Goal: Find specific page/section: Find specific page/section

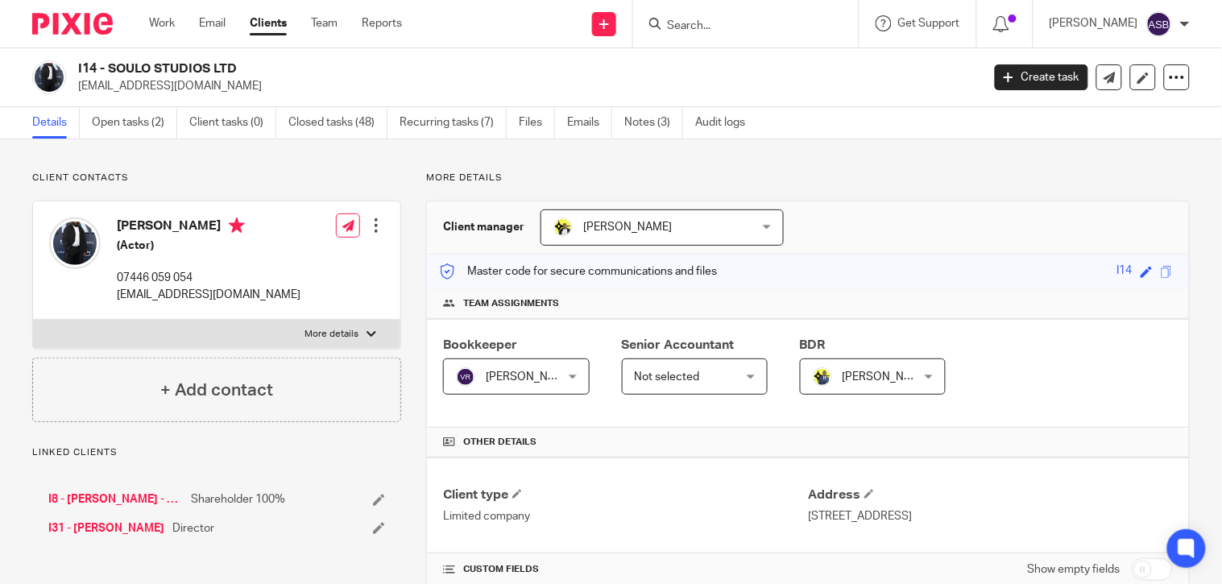
drag, startPoint x: 110, startPoint y: 68, endPoint x: 232, endPoint y: 70, distance: 122.4
click at [232, 70] on h2 "I14 - SOULO STUDIOS LTD" at bounding box center [434, 68] width 713 height 17
copy h2 "SOULO STUDIOS LT"
click at [123, 66] on h2 "I14 - SOULO STUDIOS LTD" at bounding box center [434, 68] width 713 height 17
drag, startPoint x: 107, startPoint y: 68, endPoint x: 244, endPoint y: 77, distance: 137.2
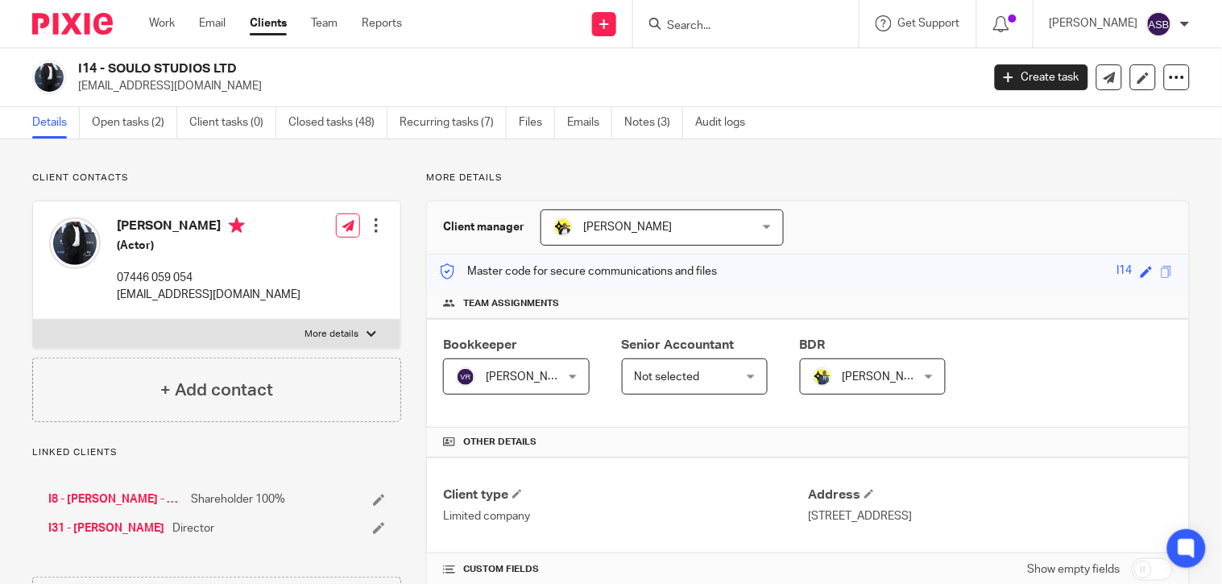
click at [244, 77] on div "I14 - SOULO STUDIOS LTD osyikhile@gmail.com" at bounding box center [524, 77] width 892 height 34
click at [244, 78] on p "osyikhile@gmail.com" at bounding box center [524, 86] width 892 height 16
drag, startPoint x: 109, startPoint y: 65, endPoint x: 235, endPoint y: 63, distance: 126.5
click at [235, 63] on h2 "I14 - SOULO STUDIOS LTD" at bounding box center [434, 68] width 713 height 17
copy h2 "SOULO STUDIOS LTD"
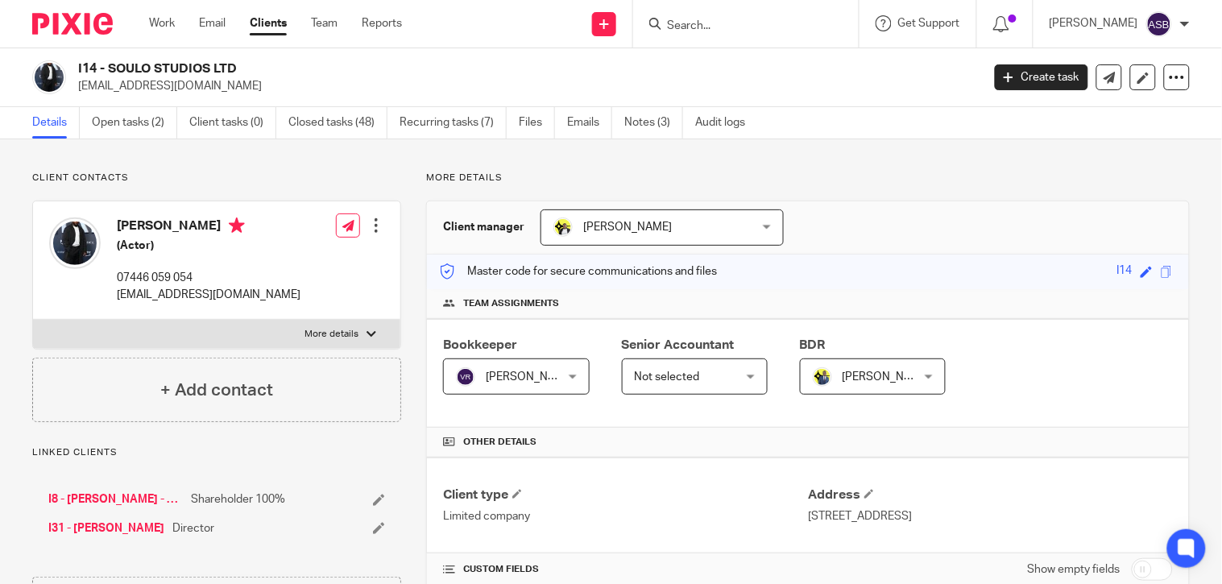
click at [677, 26] on input "Search" at bounding box center [737, 26] width 145 height 14
paste input "P19"
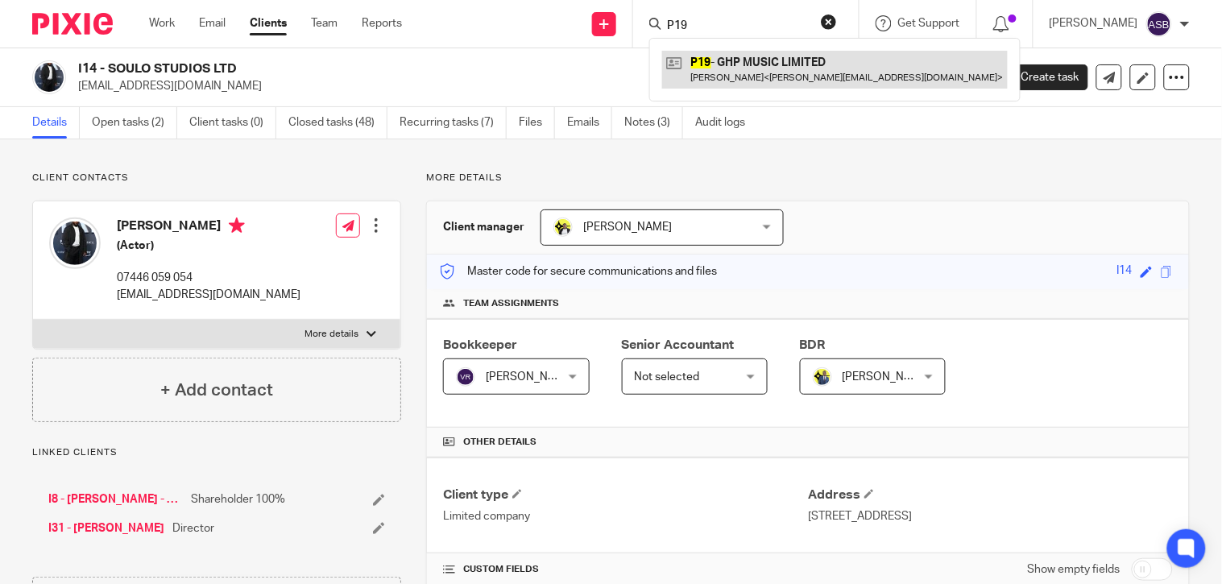
type input "P19"
click at [791, 61] on link at bounding box center [834, 69] width 345 height 37
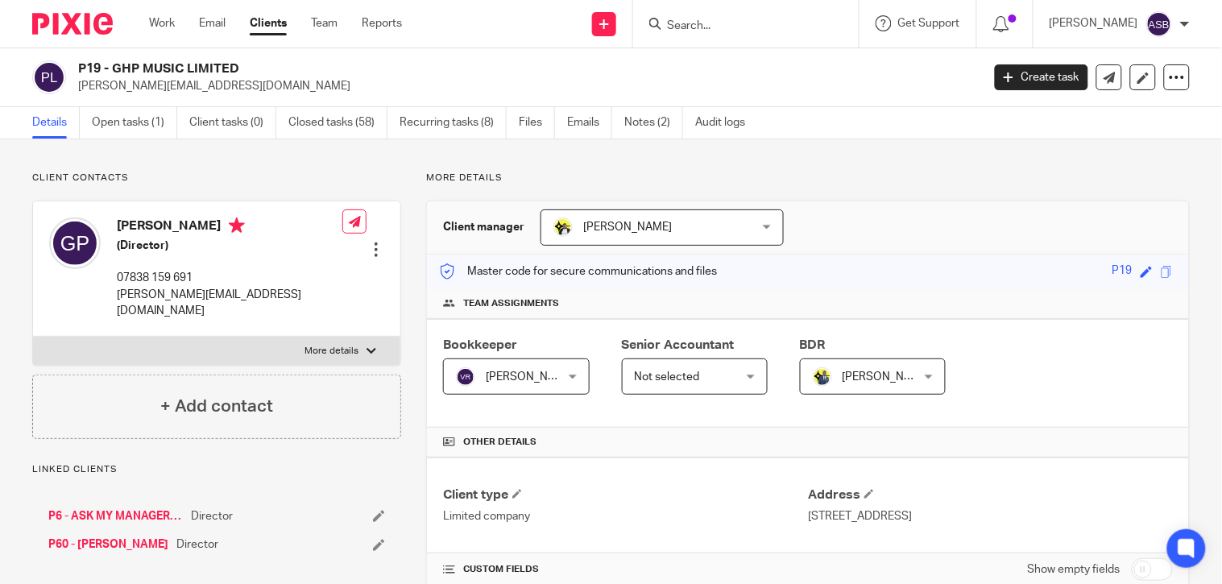
click at [147, 536] on link "P60 - GEORGE POWELL" at bounding box center [108, 544] width 120 height 16
click at [115, 536] on link "P6 - ASK MY MANAGER LTD" at bounding box center [115, 544] width 134 height 16
drag, startPoint x: 108, startPoint y: 67, endPoint x: 186, endPoint y: 68, distance: 78.1
click at [186, 68] on h2 "P6 - ASK MY MANAGER LTD" at bounding box center [434, 68] width 713 height 17
copy h2 "ASK MY MAN"
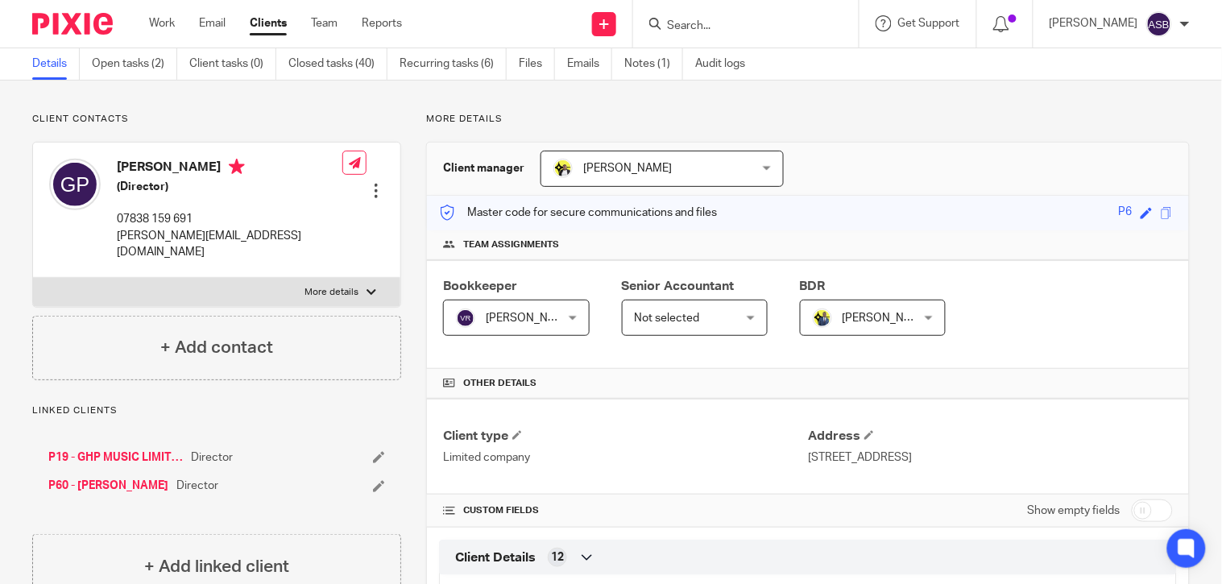
scroll to position [89, 0]
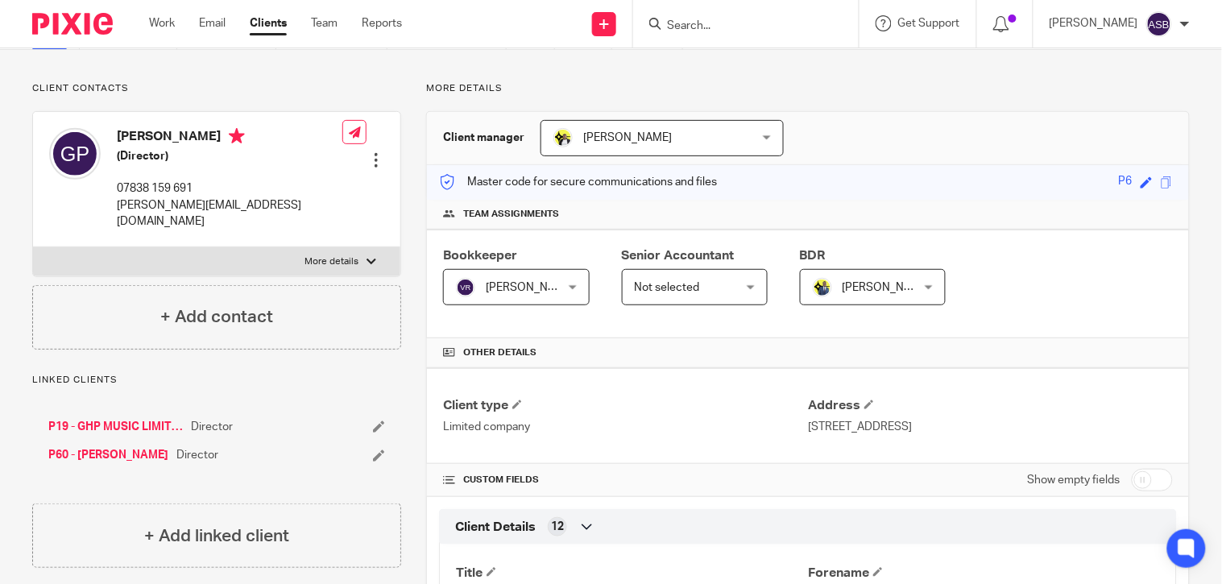
click at [115, 419] on link "P19 - GHP MUSIC LIMITED" at bounding box center [115, 427] width 134 height 16
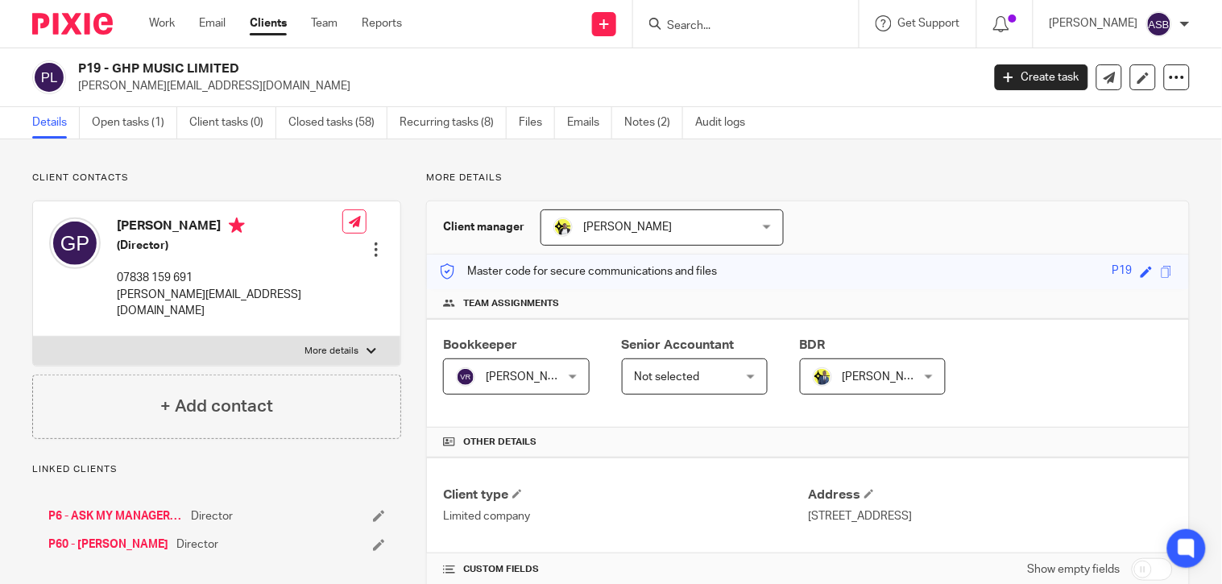
click at [686, 26] on input "Search" at bounding box center [737, 26] width 145 height 14
paste input "Adedire Ojo"
drag, startPoint x: 702, startPoint y: 30, endPoint x: 647, endPoint y: 27, distance: 54.9
click at [649, 27] on div "Adedir" at bounding box center [743, 24] width 188 height 20
paste input "Davies"
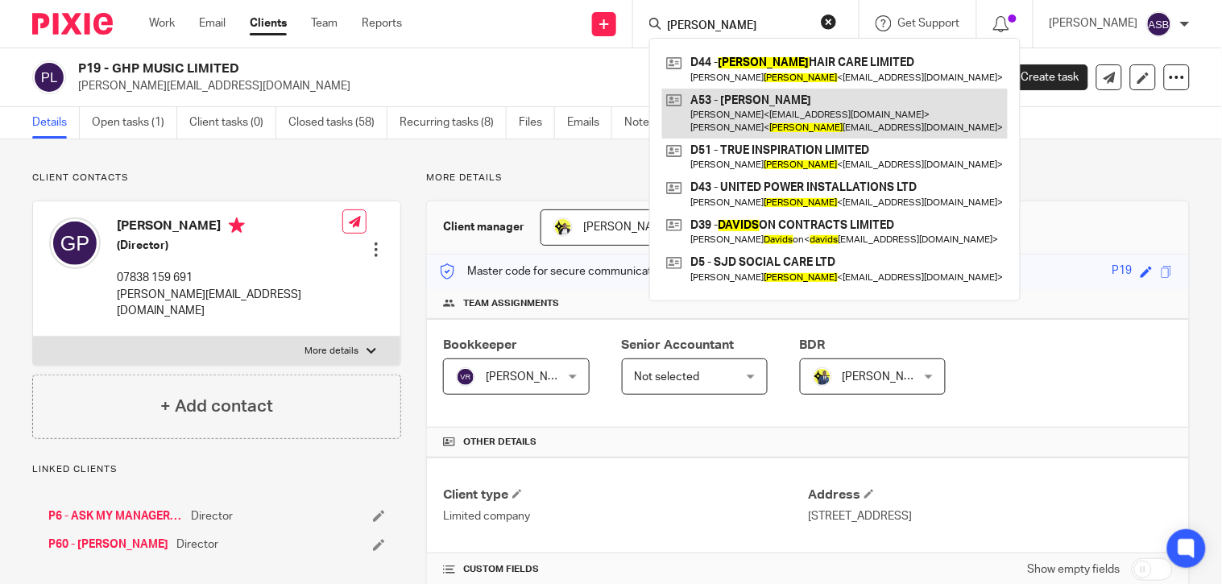
type input "Davies"
click at [831, 122] on link at bounding box center [834, 114] width 345 height 50
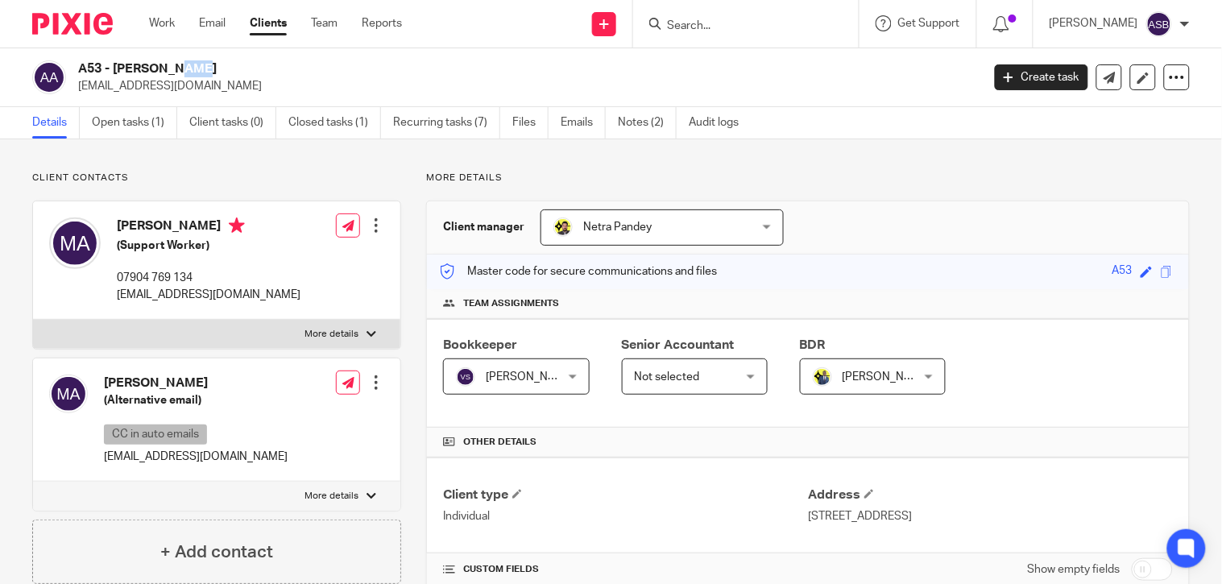
drag, startPoint x: 81, startPoint y: 68, endPoint x: 100, endPoint y: 68, distance: 18.5
click at [100, 68] on h2 "A53 - [PERSON_NAME]" at bounding box center [434, 68] width 713 height 17
drag, startPoint x: 660, startPoint y: 27, endPoint x: 688, endPoint y: 26, distance: 27.4
click at [665, 26] on input "Search" at bounding box center [737, 26] width 145 height 14
click at [689, 26] on input "Search" at bounding box center [737, 26] width 145 height 14
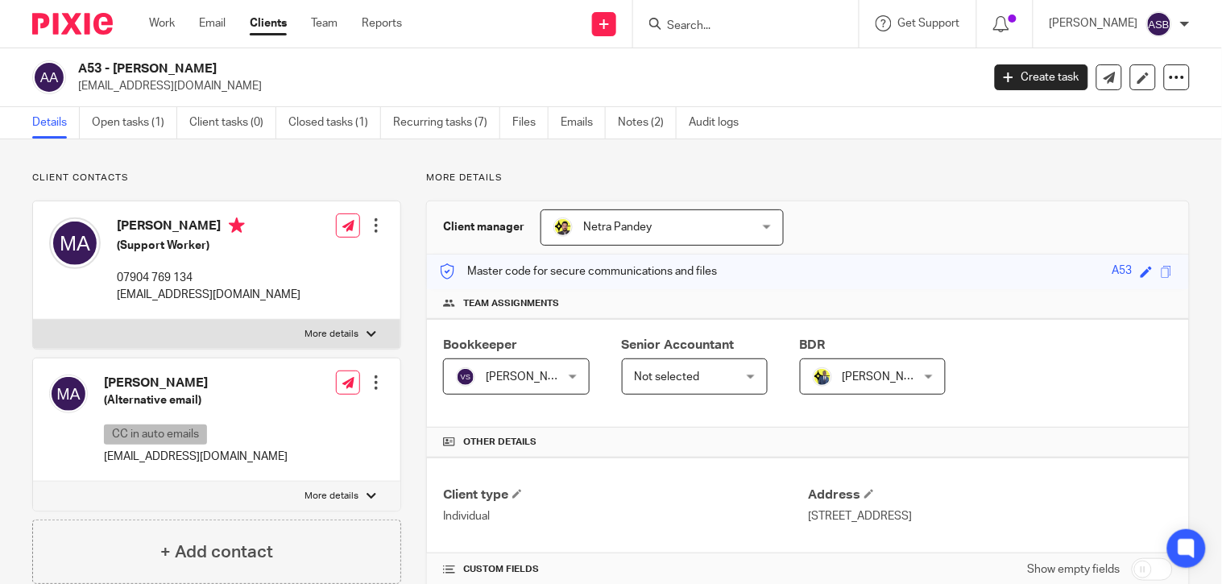
paste input "SPEECH DE"
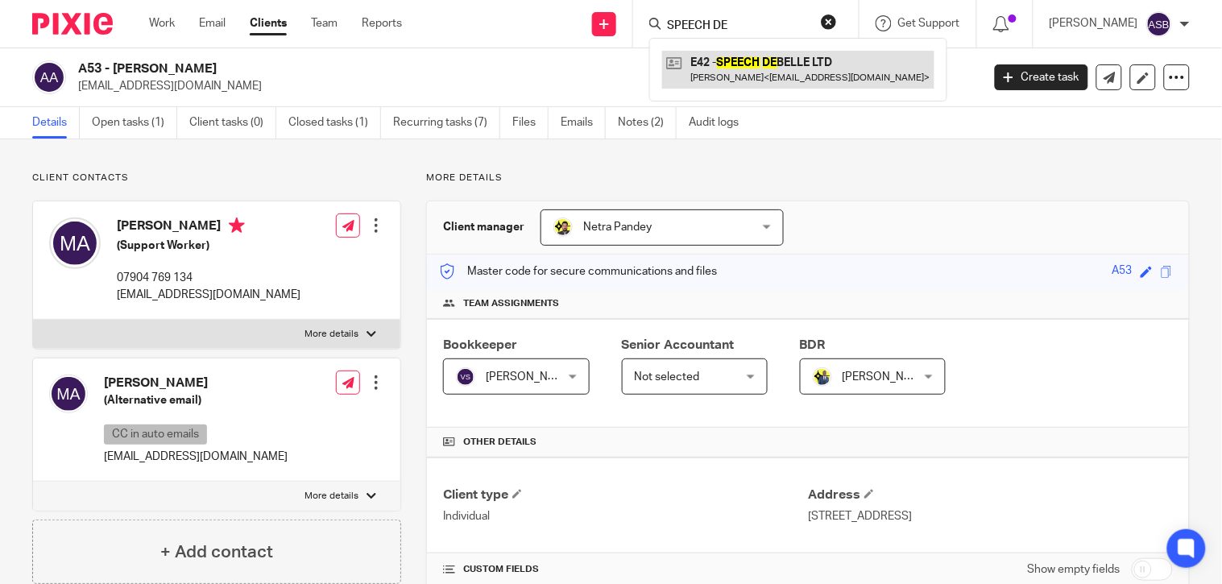
type input "SPEECH DE"
click at [762, 71] on link at bounding box center [798, 69] width 272 height 37
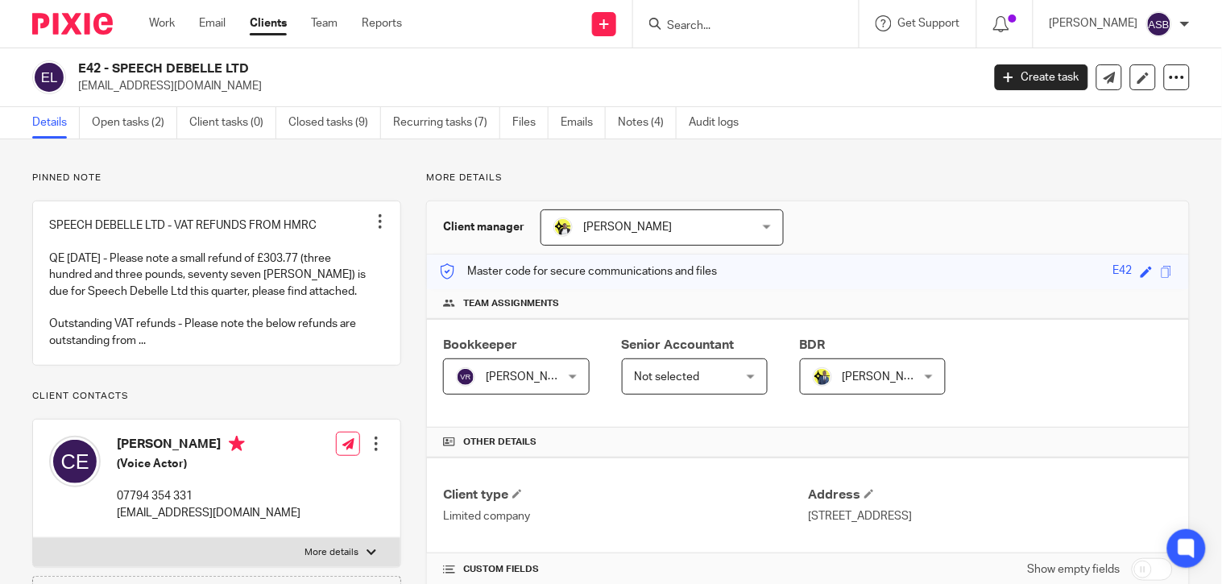
click at [683, 31] on input "Search" at bounding box center [737, 26] width 145 height 14
paste input "MARTIN HAYF"
type input "MARTIN HAYF"
click at [822, 19] on button "reset" at bounding box center [829, 22] width 16 height 16
click at [161, 29] on link "Work" at bounding box center [162, 23] width 26 height 16
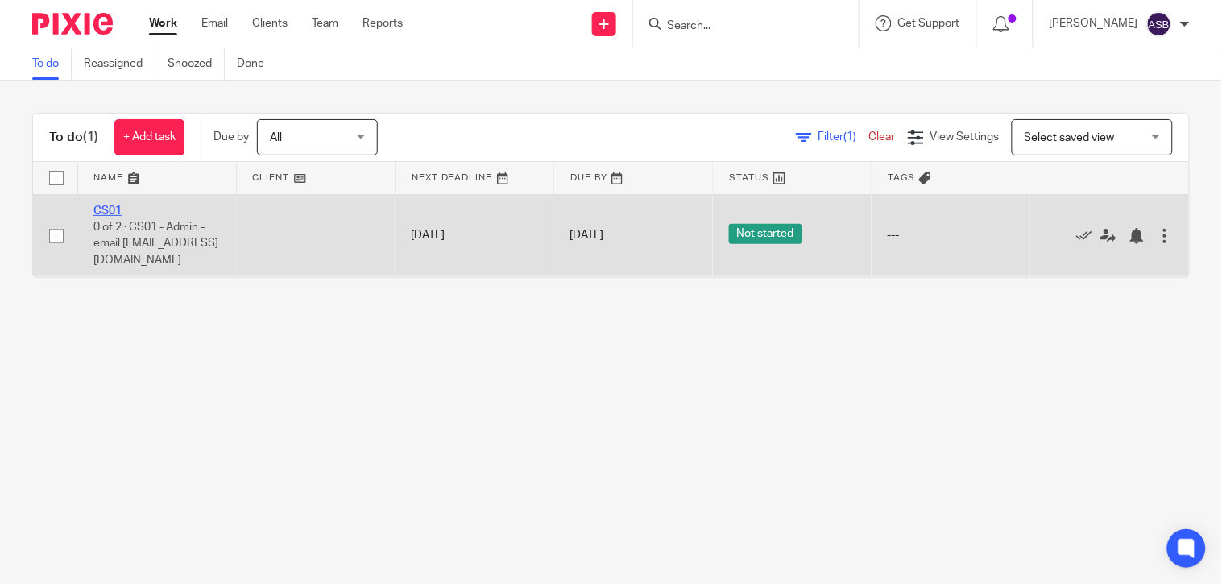
click at [100, 210] on link "CS01" at bounding box center [107, 210] width 28 height 11
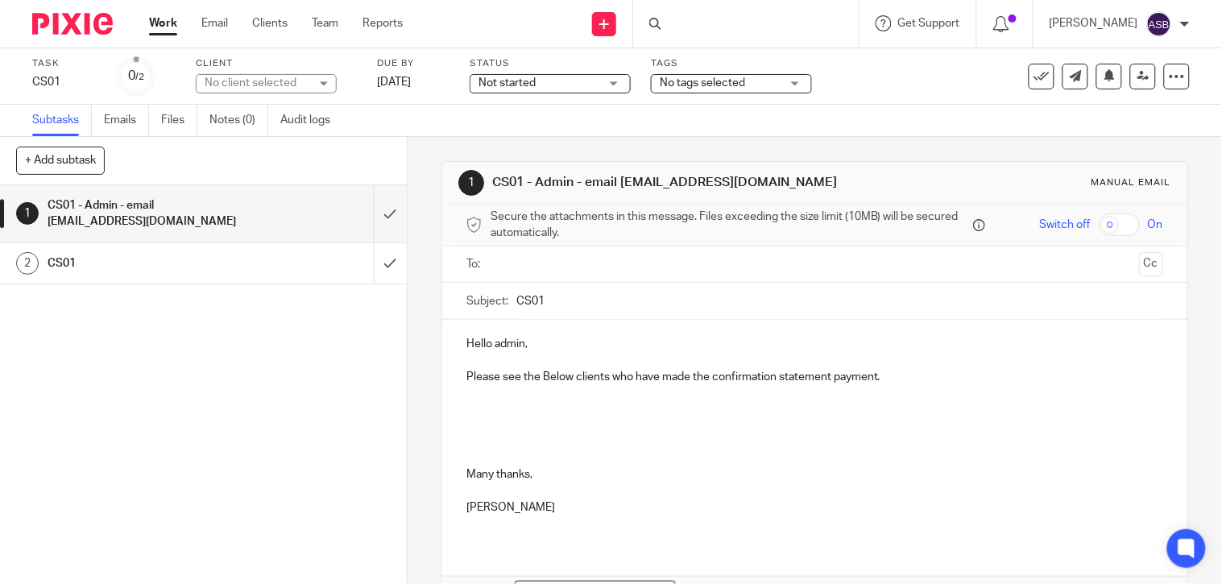
drag, startPoint x: 615, startPoint y: 184, endPoint x: 750, endPoint y: 185, distance: 134.5
click at [750, 185] on h1 "CS01 - Admin - email [EMAIL_ADDRESS][DOMAIN_NAME]" at bounding box center [670, 182] width 357 height 17
copy h1 "[EMAIL_ADDRESS][DOMAIN_NAME]"
click at [501, 263] on input "text" at bounding box center [814, 264] width 636 height 19
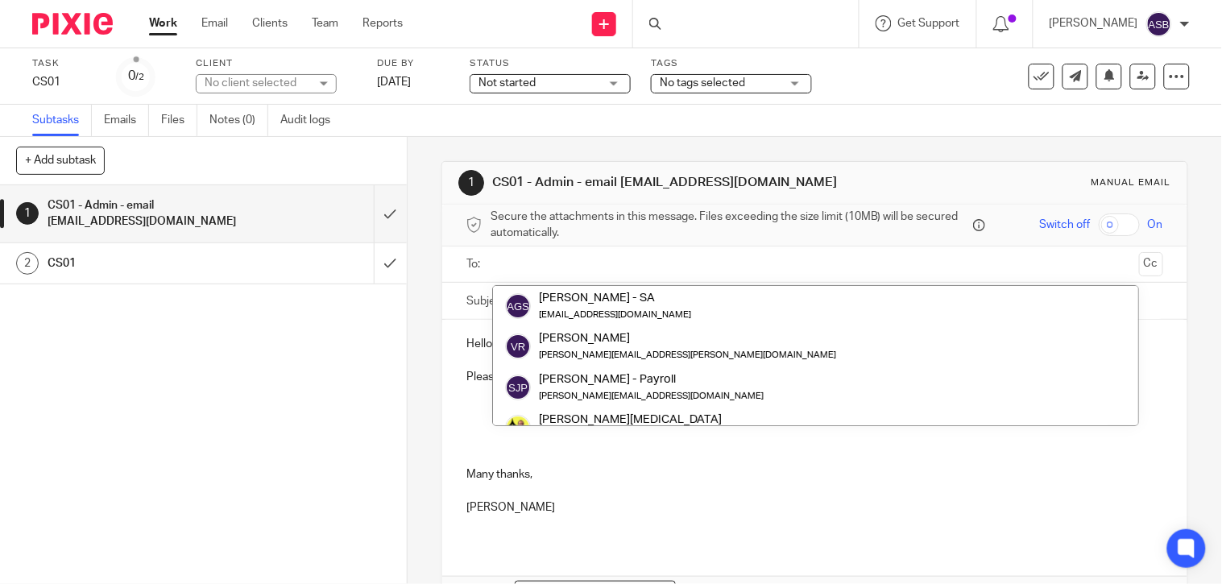
paste input "[EMAIL_ADDRESS][DOMAIN_NAME]"
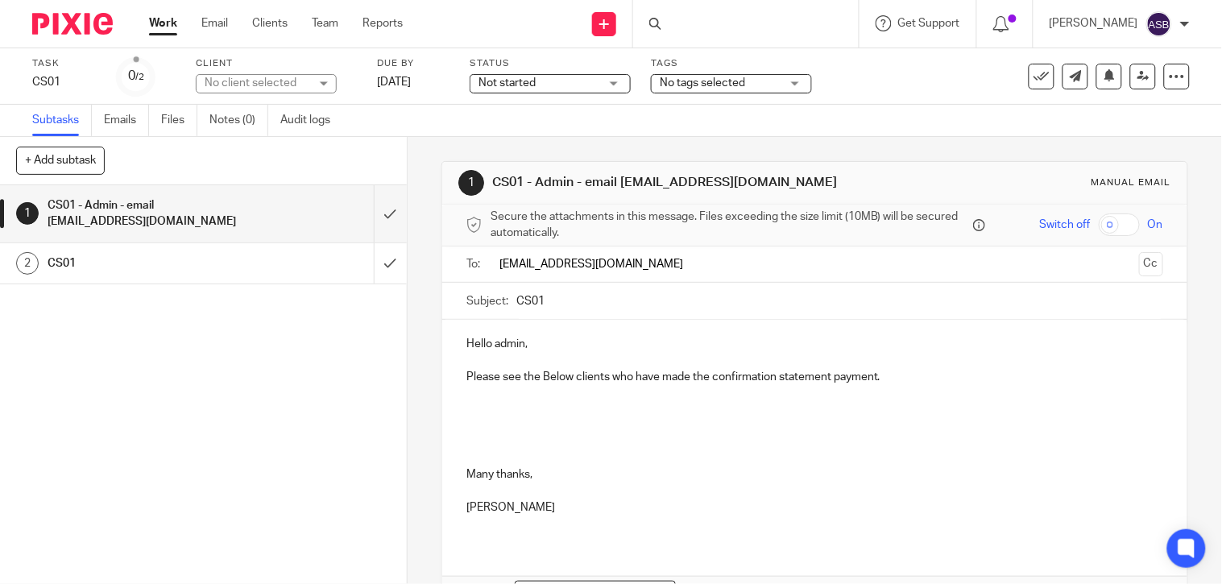
type input "[EMAIL_ADDRESS][DOMAIN_NAME]"
click at [891, 379] on p "Please see the Below clients who have made the confirmation statement payment." at bounding box center [814, 377] width 697 height 16
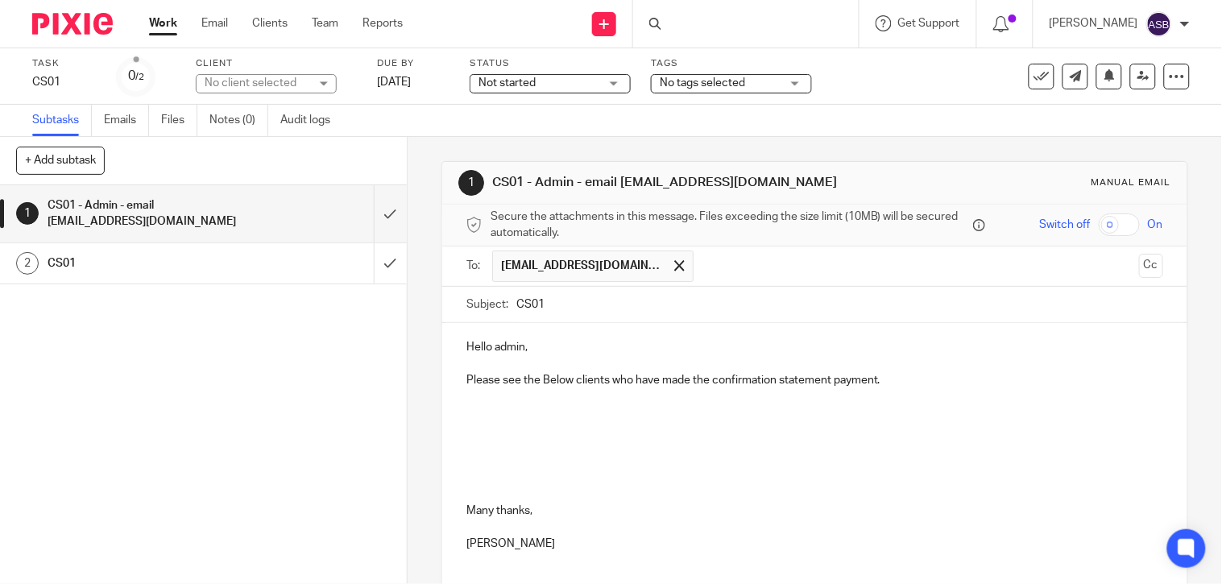
click at [537, 432] on p at bounding box center [814, 429] width 697 height 16
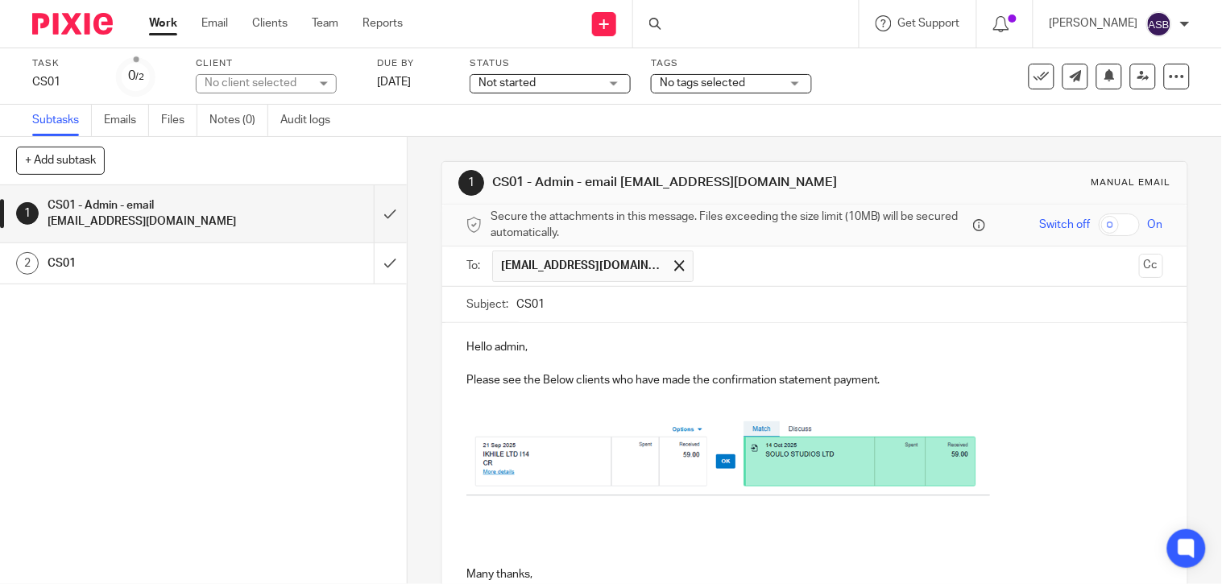
click at [1073, 445] on p at bounding box center [814, 461] width 697 height 81
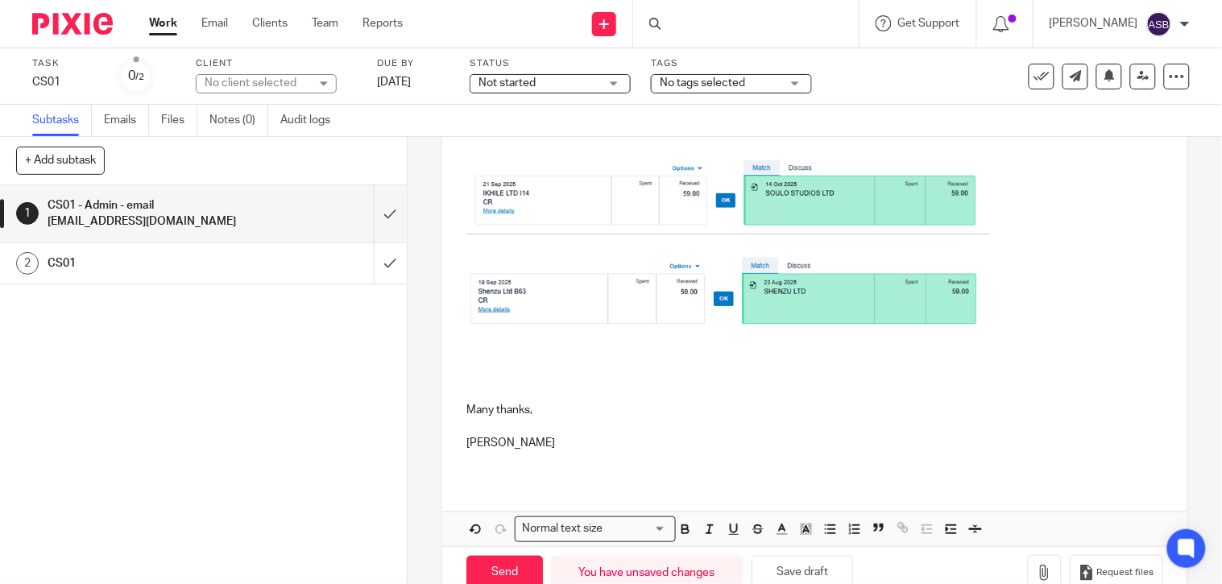
scroll to position [268, 0]
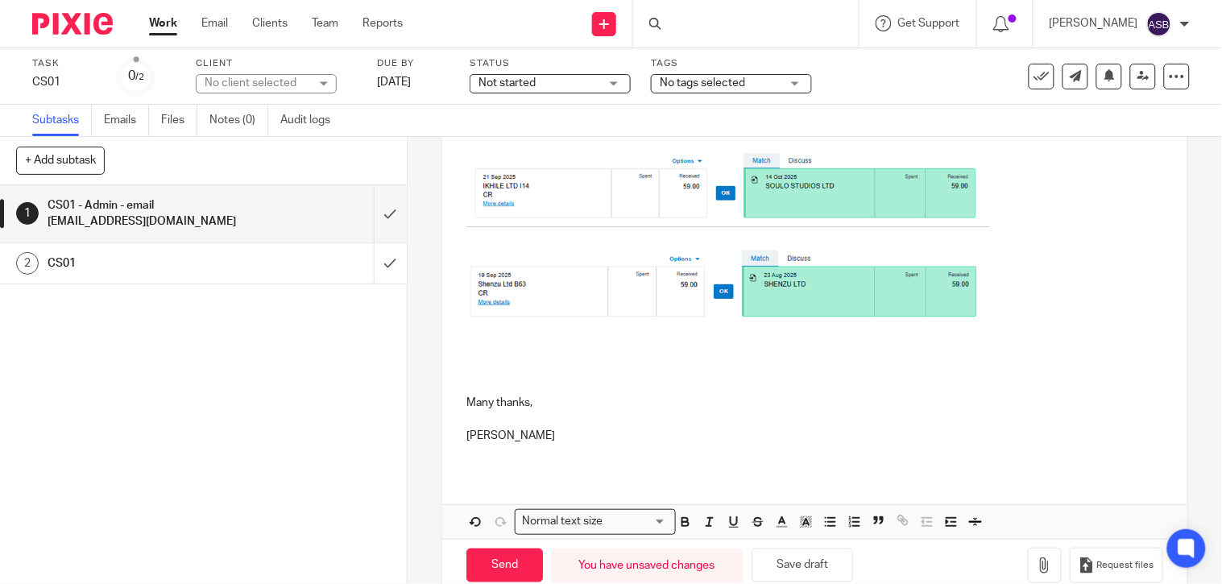
click at [1015, 303] on p at bounding box center [814, 290] width 697 height 81
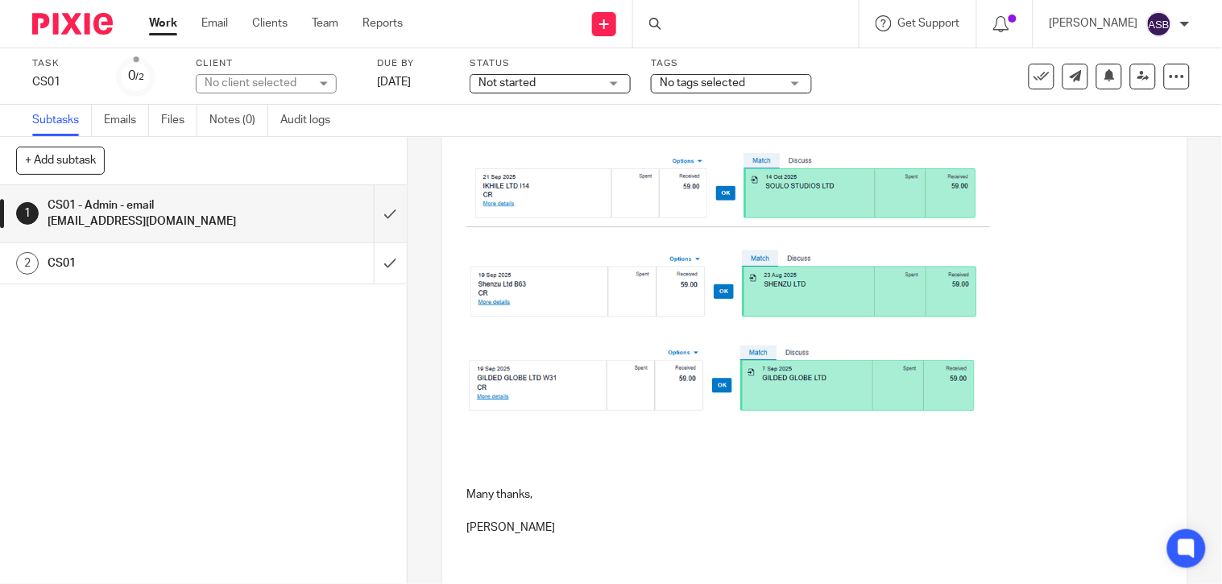
click at [1021, 370] on p at bounding box center [814, 383] width 697 height 76
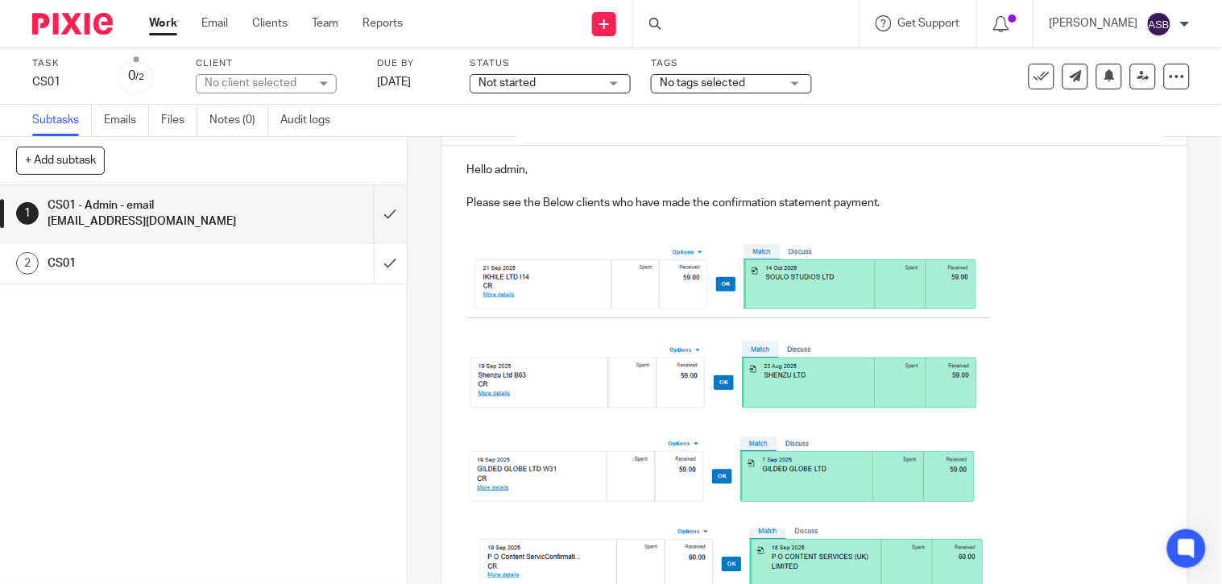
scroll to position [179, 0]
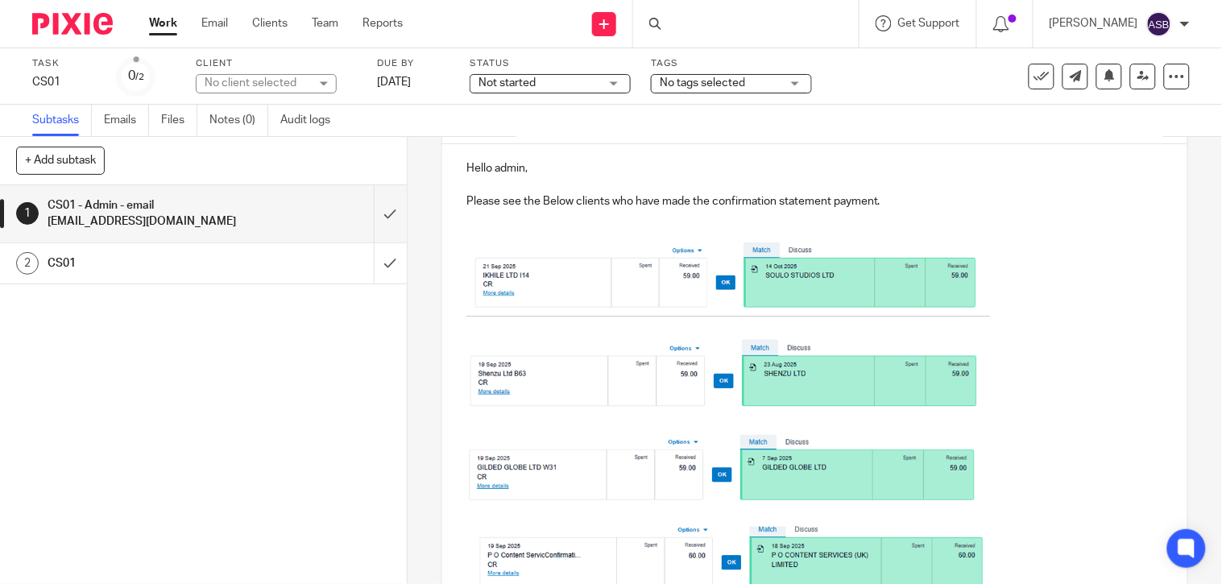
click at [1028, 221] on p at bounding box center [814, 217] width 697 height 16
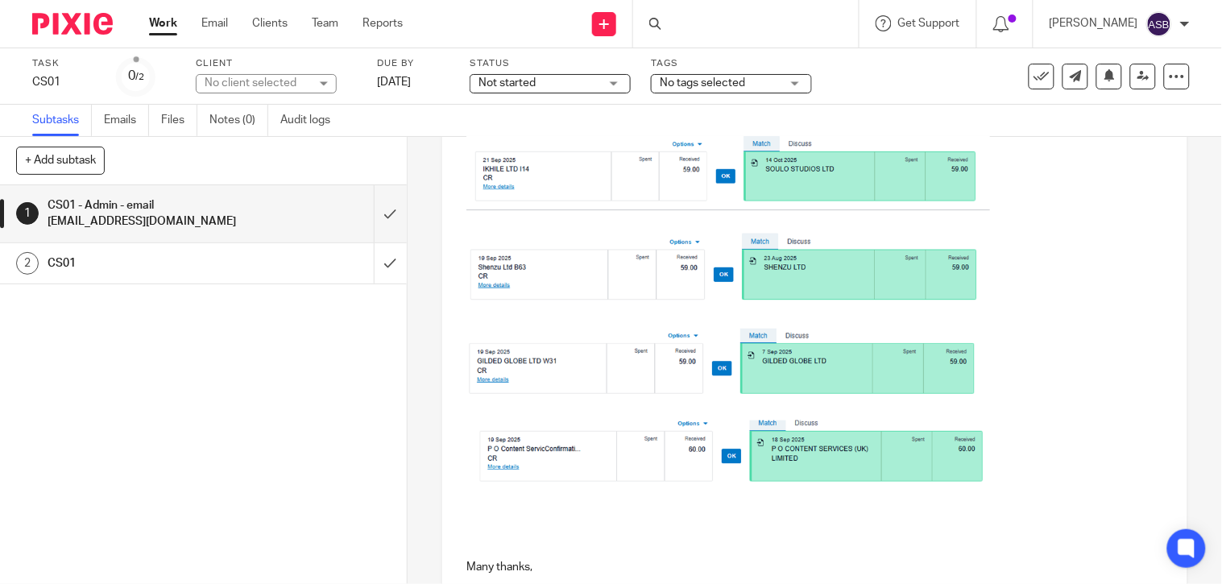
scroll to position [481, 0]
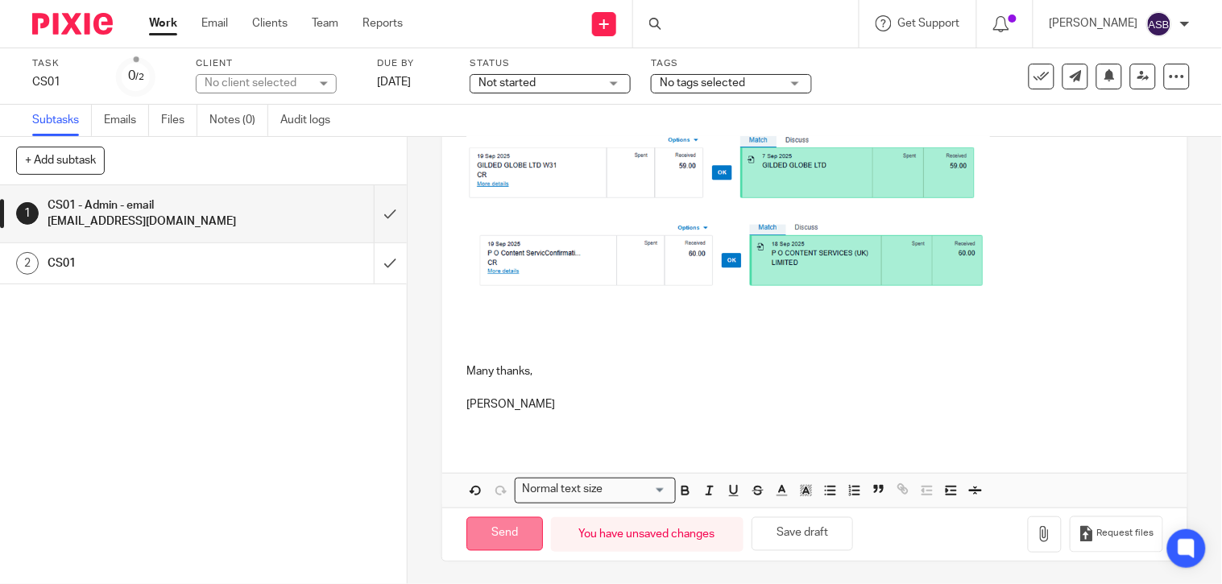
click at [502, 519] on input "Send" at bounding box center [504, 534] width 77 height 35
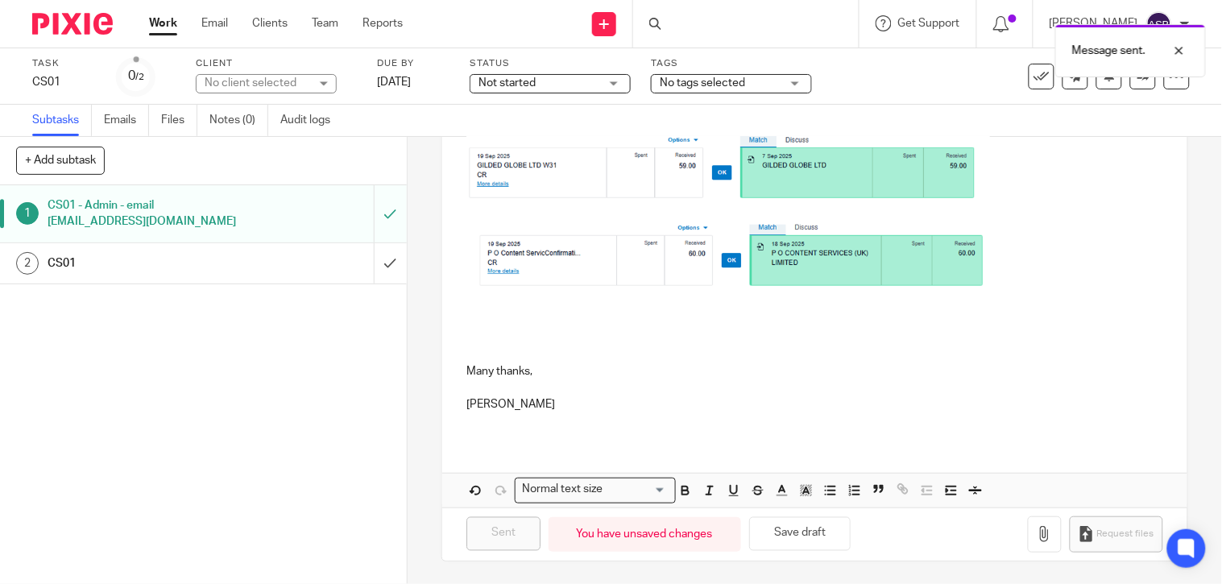
type input "Sent"
click at [661, 30] on div at bounding box center [745, 24] width 225 height 48
click at [655, 28] on div at bounding box center [657, 24] width 16 height 12
click at [655, 23] on div at bounding box center [657, 24] width 16 height 12
click at [686, 20] on div at bounding box center [745, 24] width 225 height 48
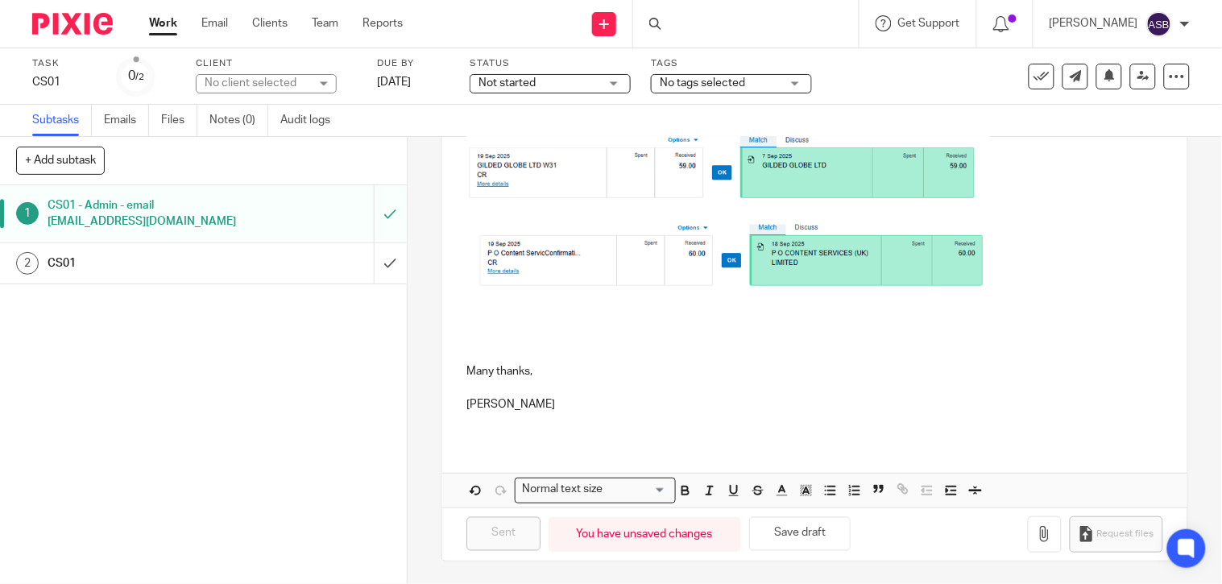
click at [746, 20] on div at bounding box center [745, 24] width 225 height 48
click at [669, 14] on div at bounding box center [745, 24] width 225 height 48
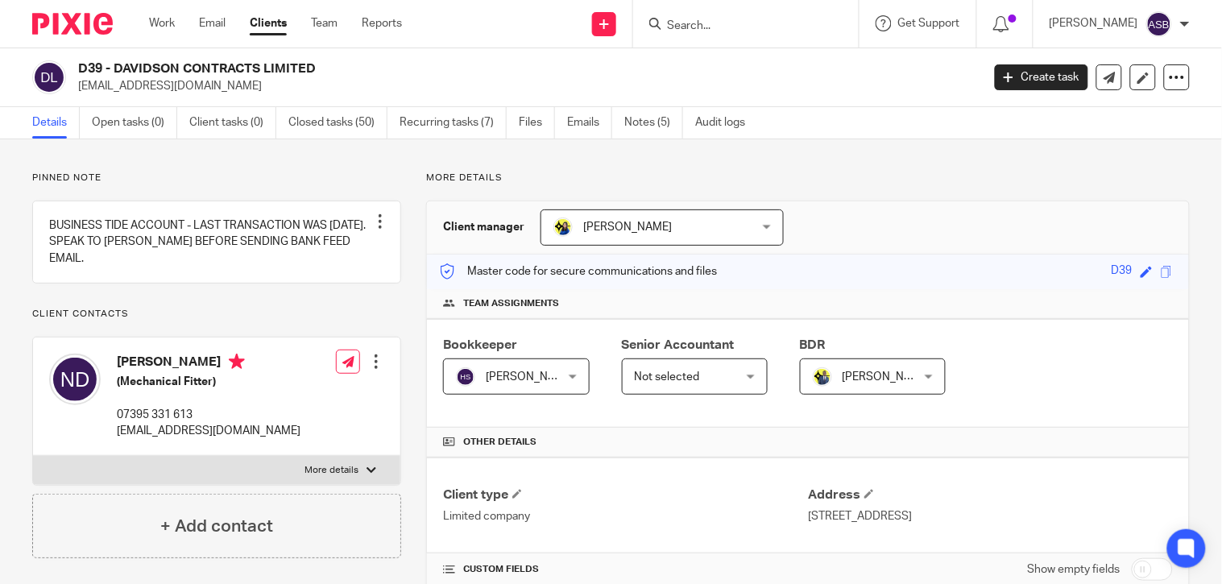
click at [725, 27] on input "Search" at bounding box center [737, 26] width 145 height 14
paste input "D39"
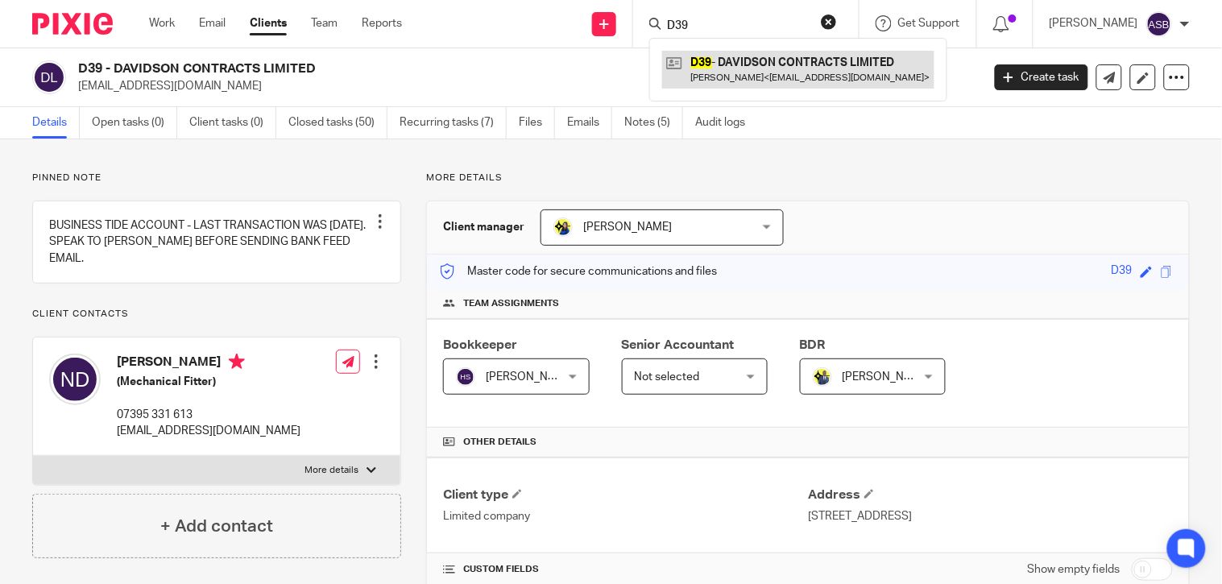
type input "D39"
click at [745, 73] on link at bounding box center [798, 69] width 272 height 37
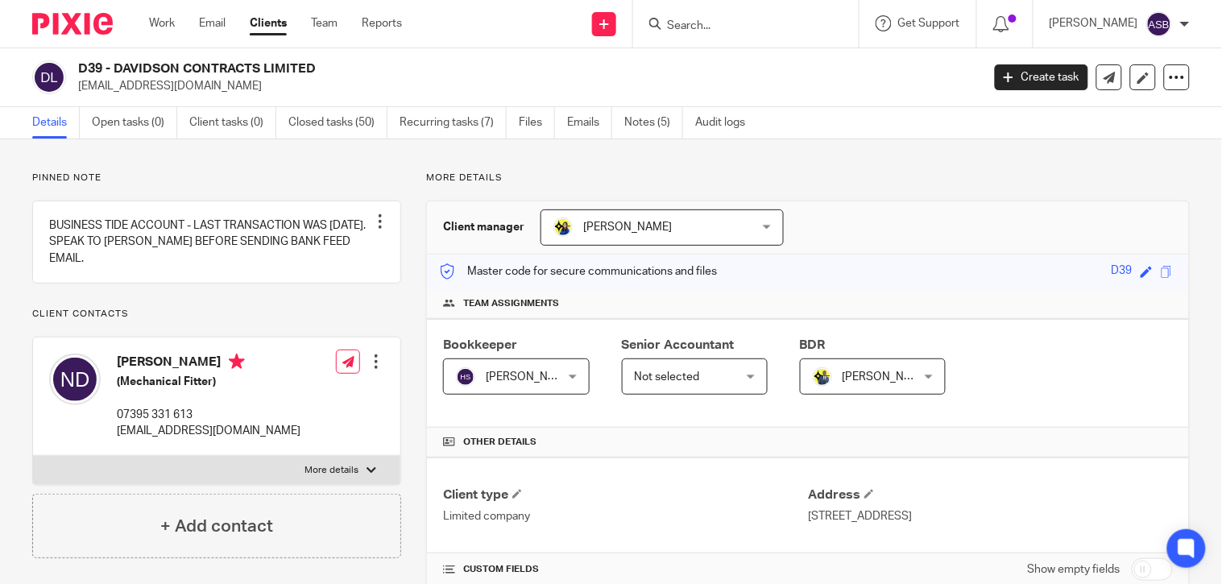
drag, startPoint x: 115, startPoint y: 65, endPoint x: 254, endPoint y: 64, distance: 139.3
click at [254, 64] on h2 "D39 - DAVIDSON CONTRACTS LIMITED" at bounding box center [434, 68] width 713 height 17
copy h2 "DAVIDSON CONTRACT"
click at [669, 27] on input "Search" at bounding box center [737, 26] width 145 height 14
paste input "G17"
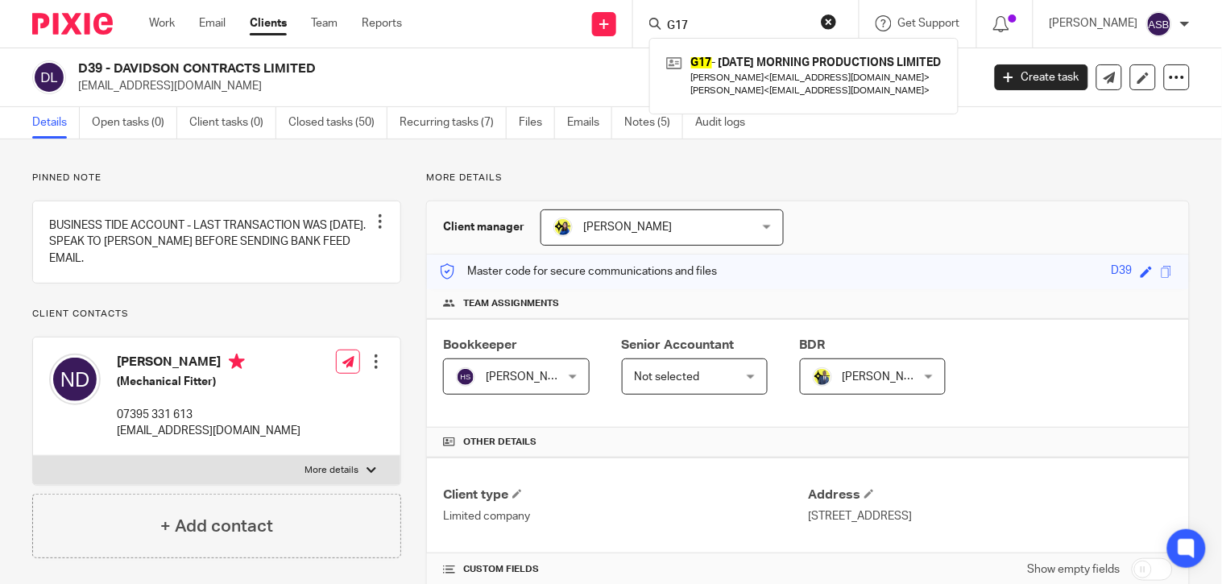
type input "G17"
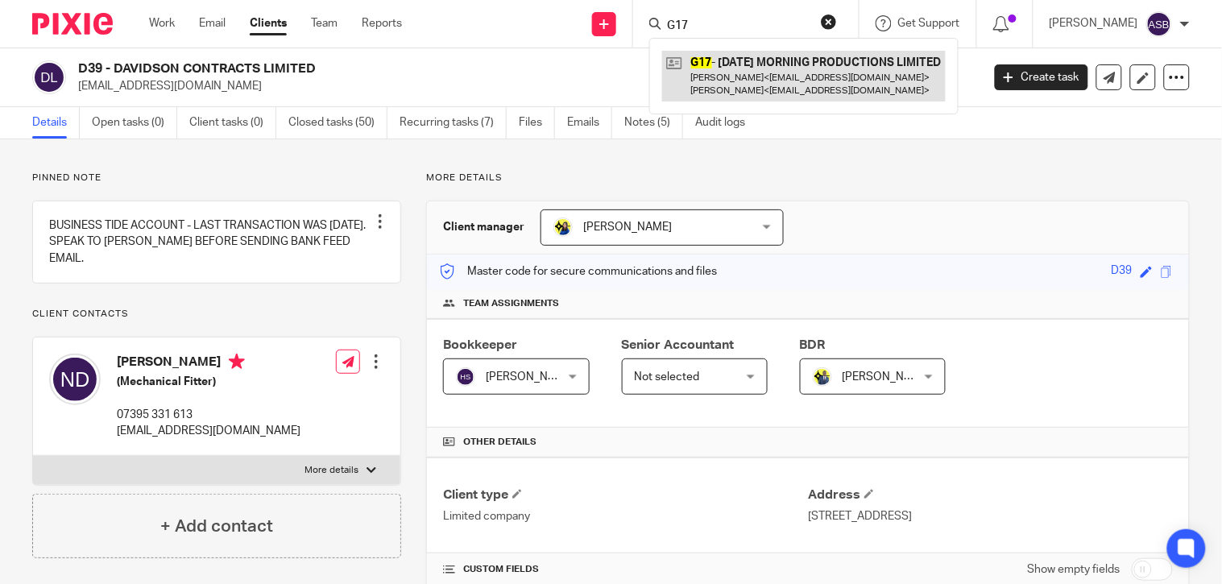
click at [784, 72] on link at bounding box center [803, 76] width 283 height 50
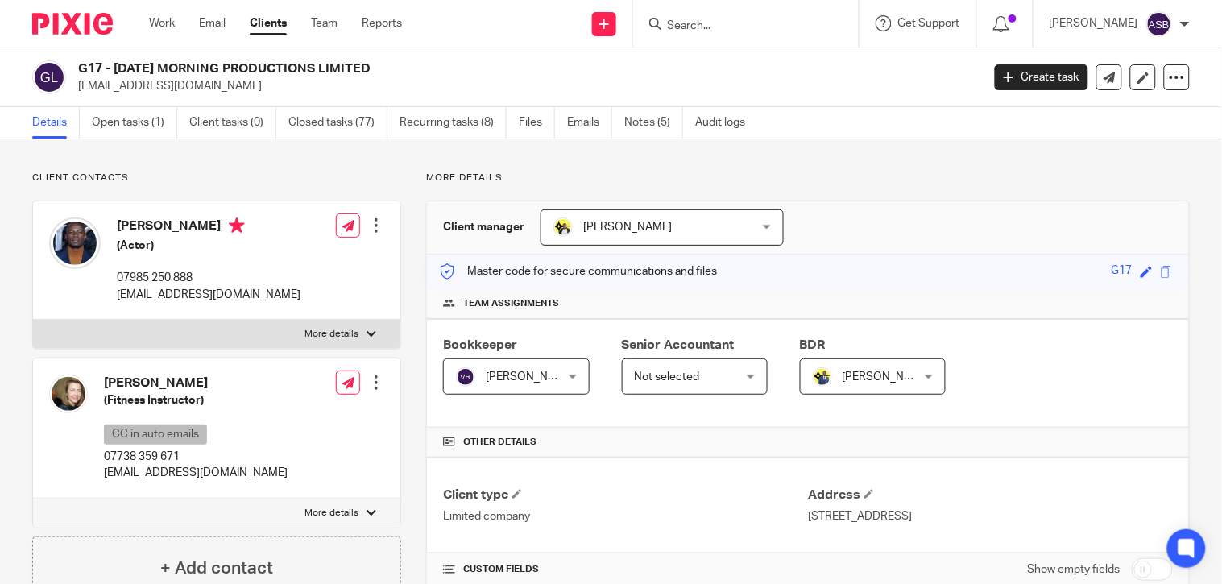
click at [688, 26] on input "Search" at bounding box center [737, 26] width 145 height 14
paste input "[PERSON_NAME] LTD"
type input "[PERSON_NAME] LTd"
click button "submit" at bounding box center [0, 0] width 0 height 0
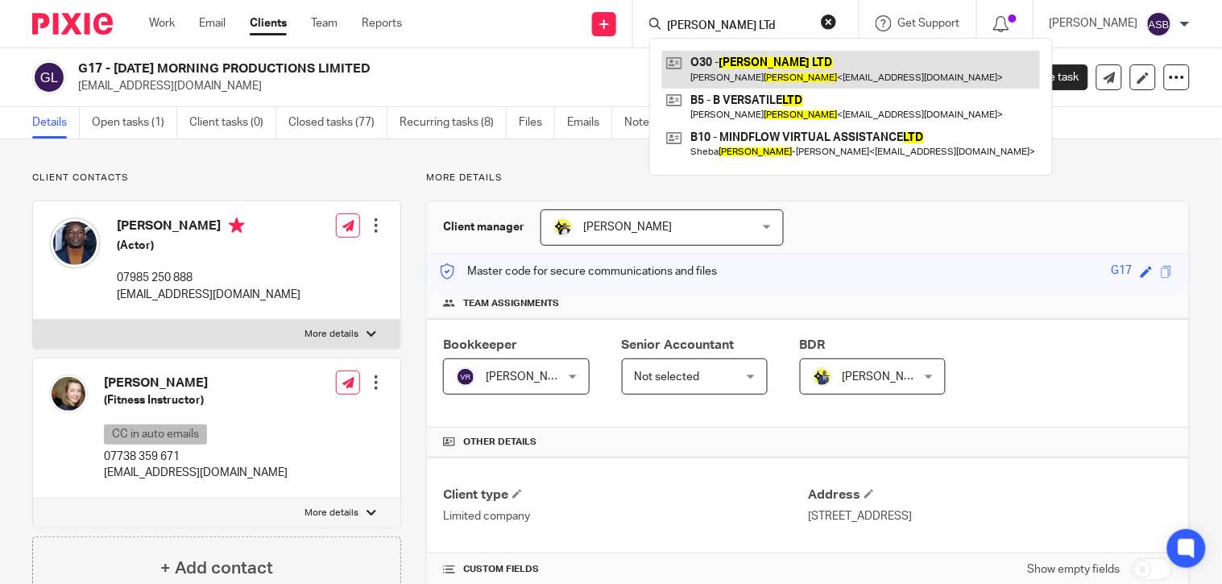
click at [777, 72] on link at bounding box center [851, 69] width 378 height 37
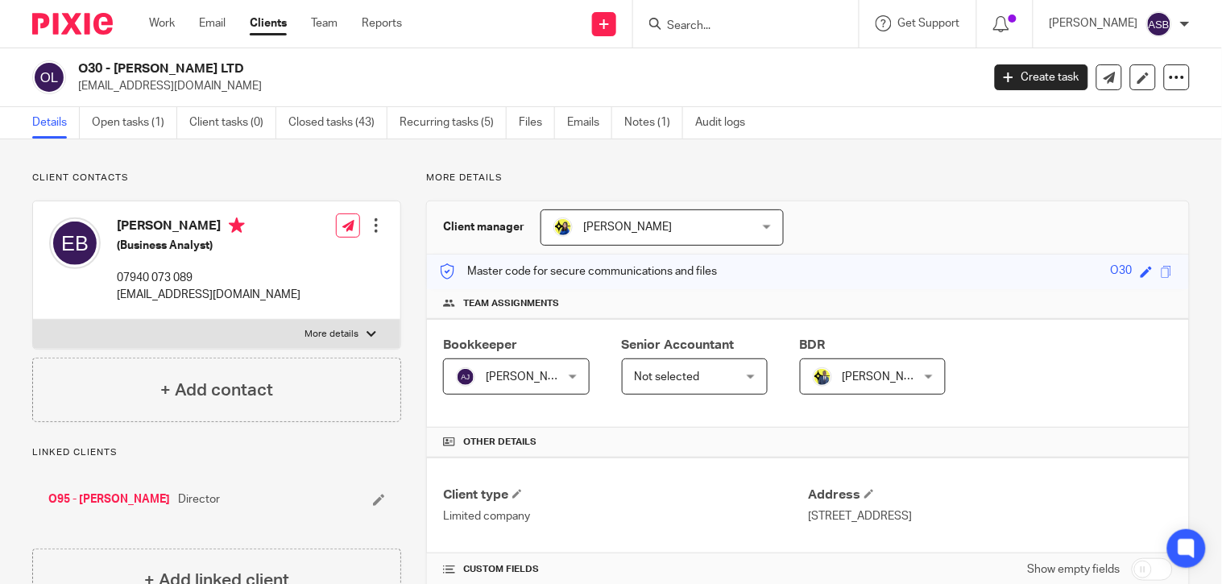
drag, startPoint x: 116, startPoint y: 66, endPoint x: 193, endPoint y: 65, distance: 77.3
click at [193, 65] on h2 "O30 - BOAKYE LTD" at bounding box center [434, 68] width 713 height 17
copy h2 "[PERSON_NAME] LTD"
click at [706, 16] on form at bounding box center [751, 24] width 172 height 20
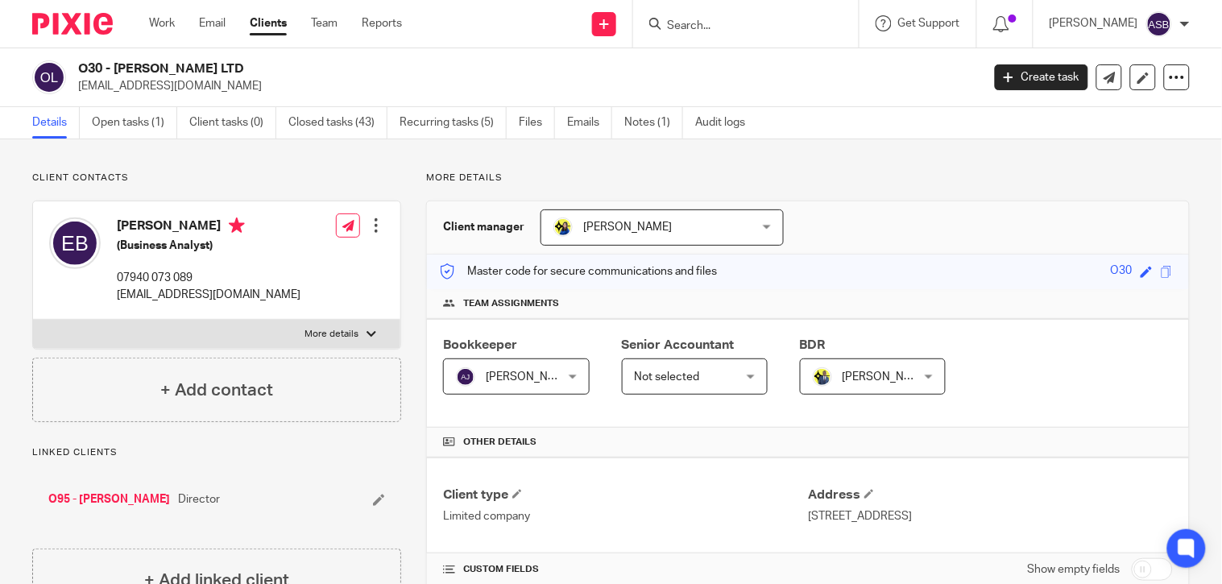
click at [669, 27] on input "Search" at bounding box center [737, 26] width 145 height 14
paste input "O95"
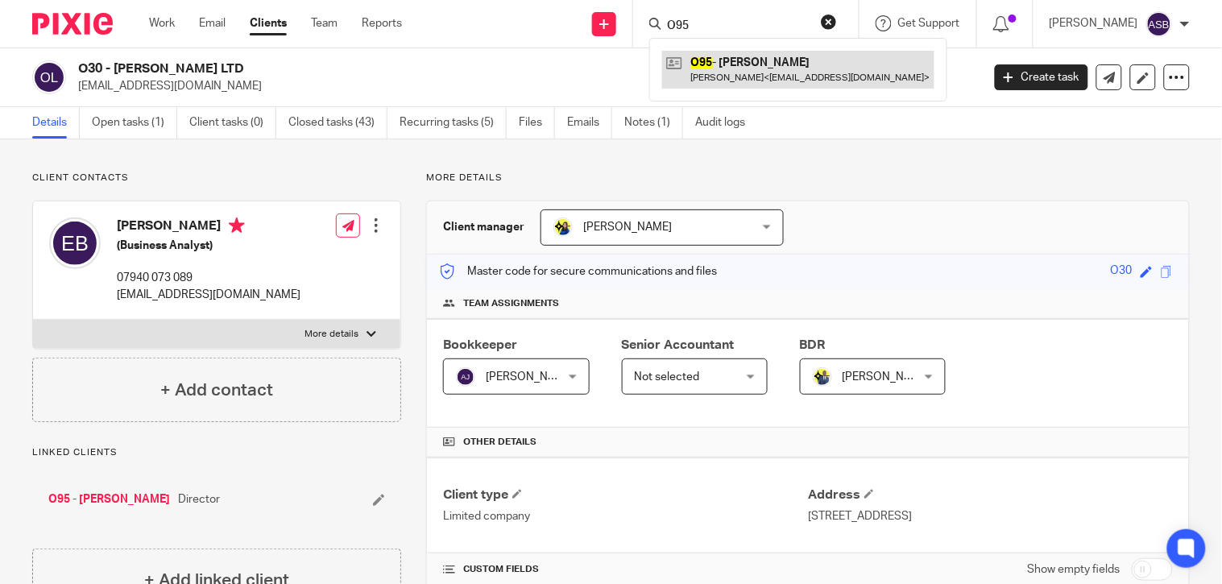
type input "O95"
click at [776, 65] on link at bounding box center [798, 69] width 272 height 37
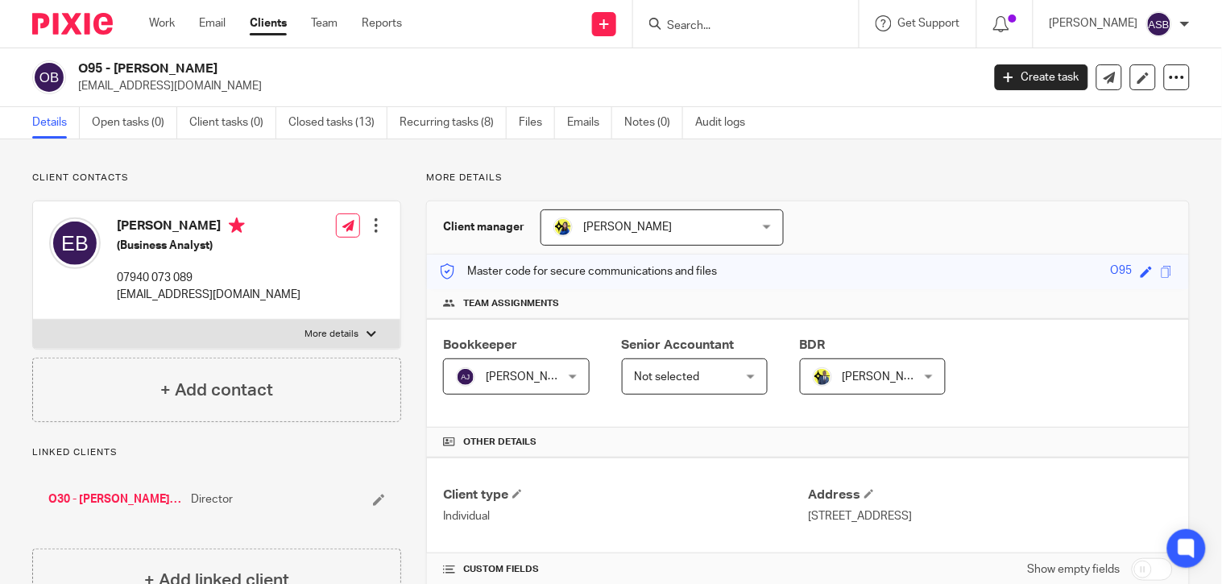
drag, startPoint x: 113, startPoint y: 67, endPoint x: 225, endPoint y: 68, distance: 112.7
click at [225, 68] on h2 "O95 - [PERSON_NAME]" at bounding box center [434, 68] width 713 height 17
copy h2 "[PERSON_NAME]"
click at [101, 502] on link "O30 - [PERSON_NAME] LTD" at bounding box center [115, 499] width 134 height 16
click at [686, 19] on input "Search" at bounding box center [737, 26] width 145 height 14
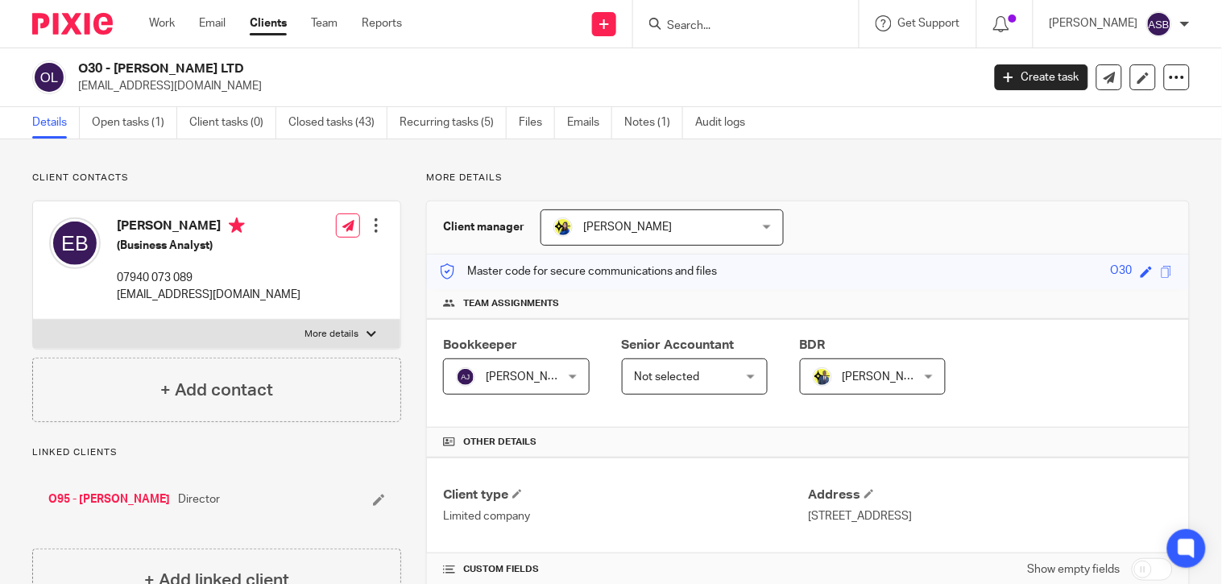
paste input "A112"
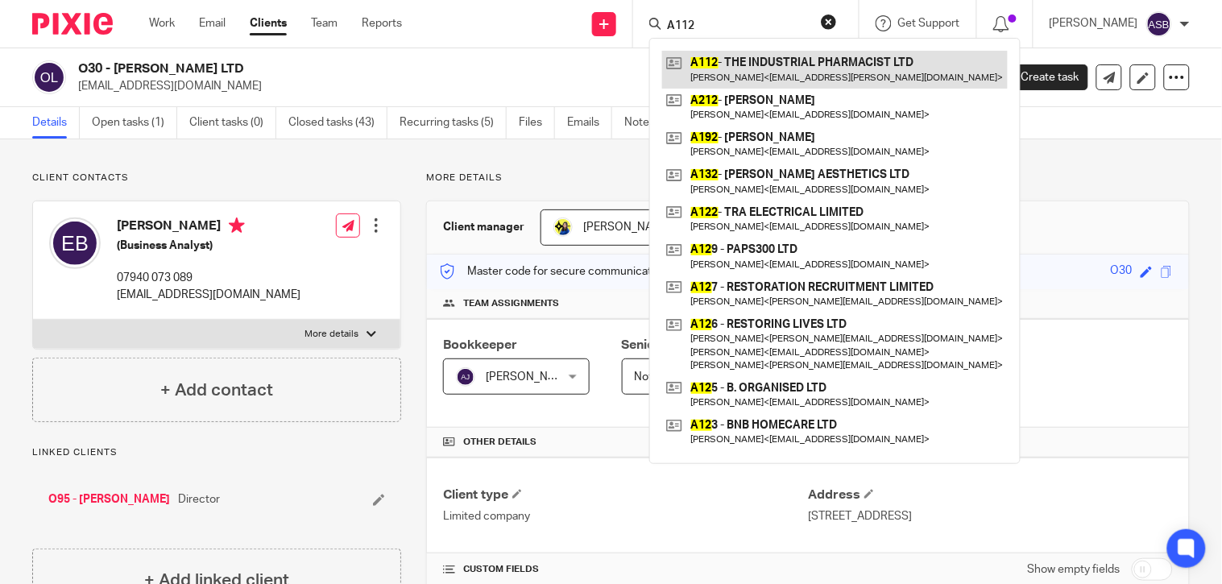
type input "A112"
click at [758, 70] on link at bounding box center [834, 69] width 345 height 37
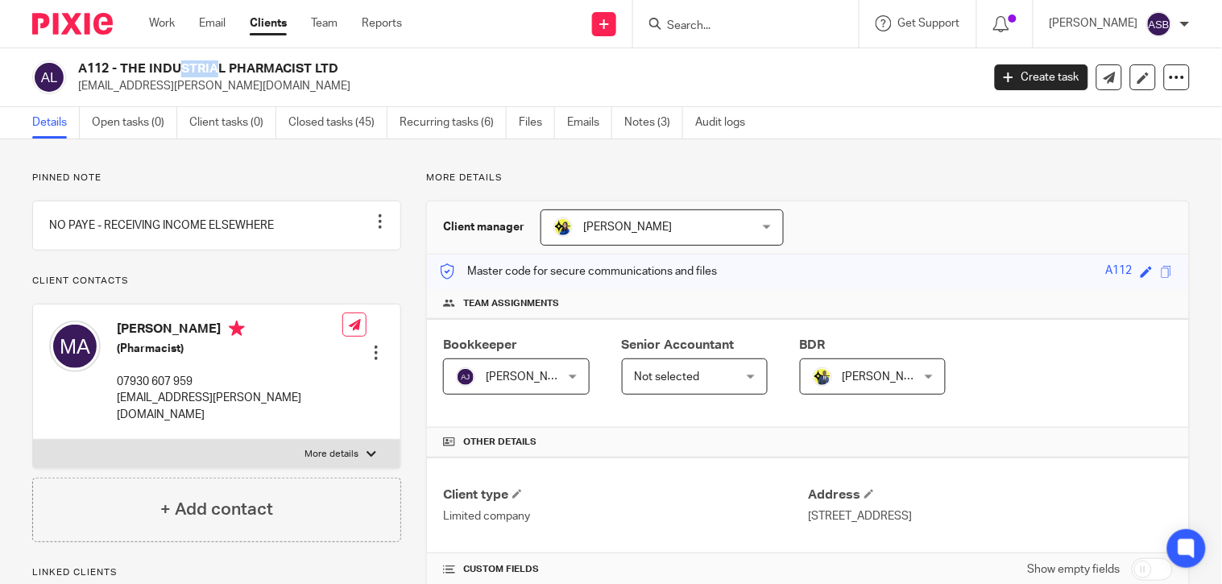
drag, startPoint x: 77, startPoint y: 63, endPoint x: 111, endPoint y: 71, distance: 35.6
click at [111, 71] on div "A112 - THE INDUSTRIAL PHARMACIST LTD [EMAIL_ADDRESS][PERSON_NAME][DOMAIN_NAME]" at bounding box center [501, 77] width 938 height 34
copy h2 "A112"
click at [701, 29] on input "Search" at bounding box center [737, 26] width 145 height 14
paste input "[PERSON_NAME] PHARMA"
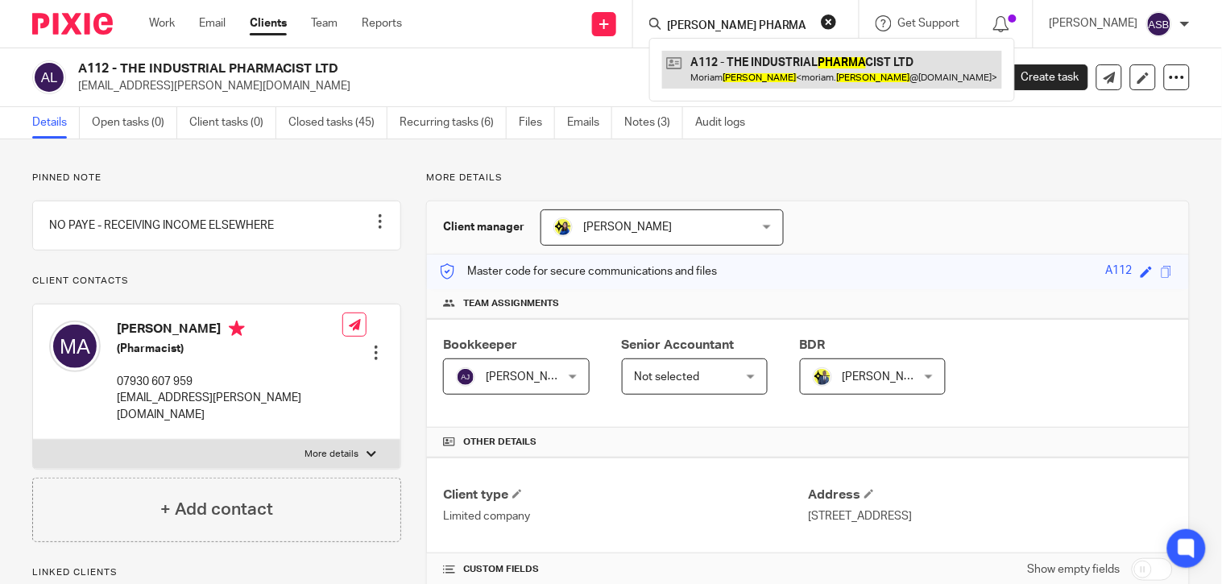
type input "[PERSON_NAME] PHARMA"
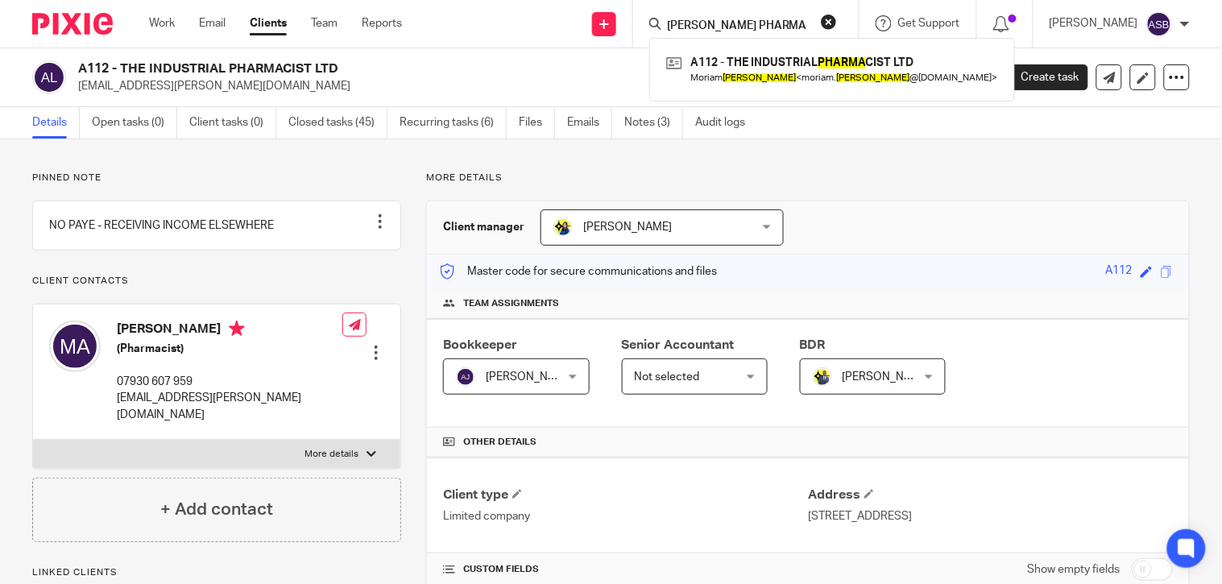
drag, startPoint x: 784, startPoint y: 70, endPoint x: 783, endPoint y: 33, distance: 37.1
click at [784, 70] on link at bounding box center [832, 69] width 340 height 37
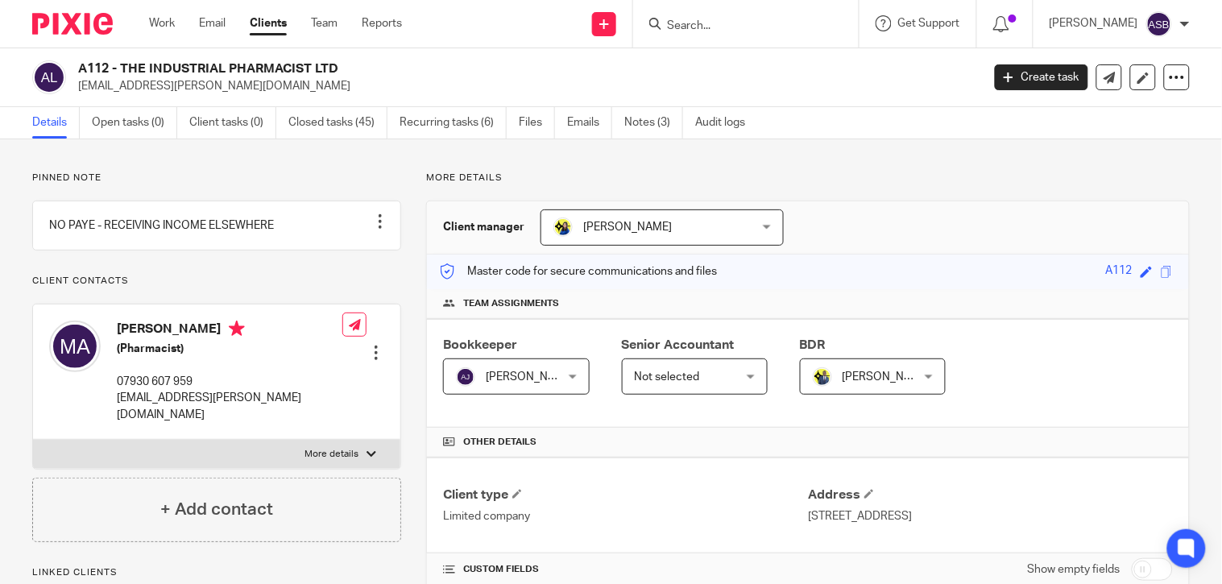
drag, startPoint x: 680, startPoint y: 36, endPoint x: 675, endPoint y: 29, distance: 8.7
click at [679, 36] on div at bounding box center [745, 24] width 225 height 48
click at [675, 29] on input "Search" at bounding box center [737, 26] width 145 height 14
paste input "AJALA PHARMA"
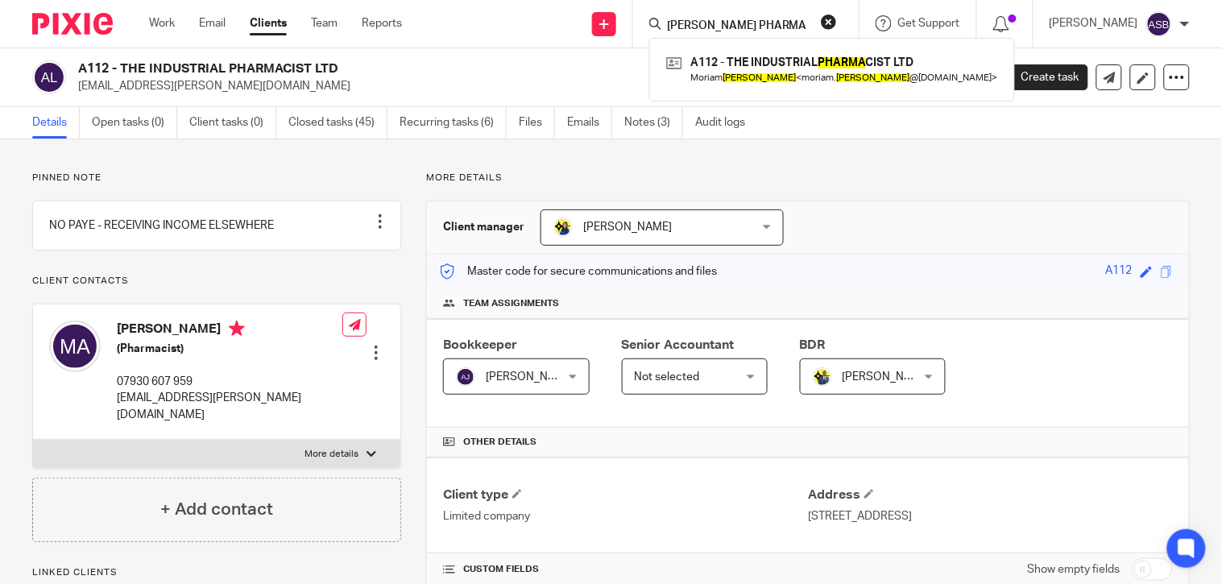
type input "AJALA PHARMA"
click at [821, 22] on button "reset" at bounding box center [829, 22] width 16 height 16
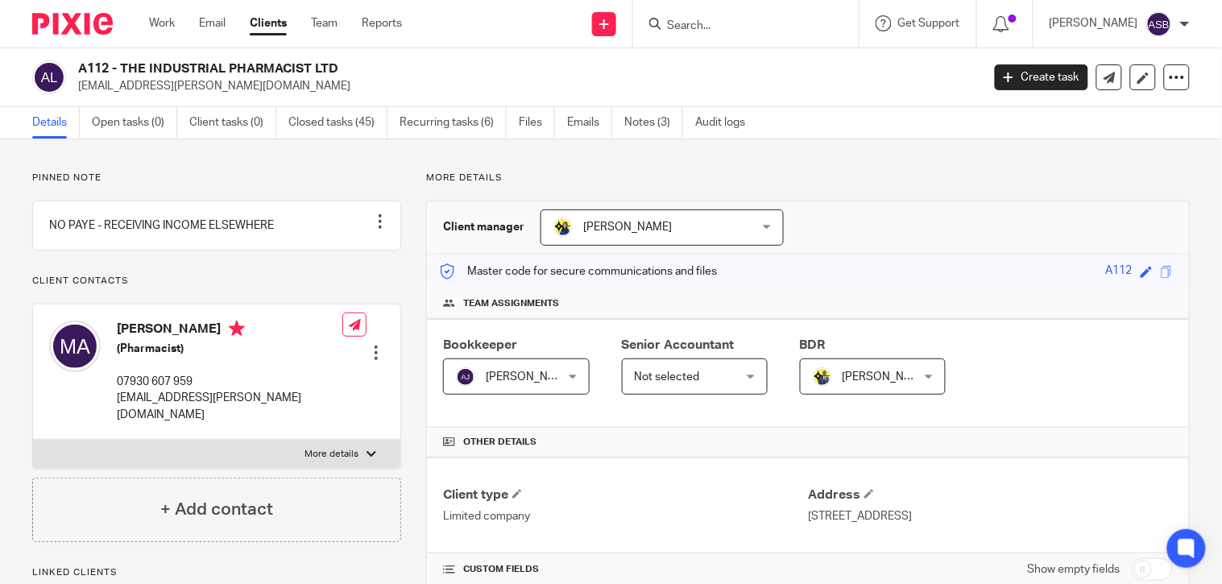
click at [675, 23] on input "Search" at bounding box center [737, 26] width 145 height 14
paste input "A56"
drag, startPoint x: 683, startPoint y: 24, endPoint x: 634, endPoint y: 24, distance: 49.1
click at [634, 24] on div "A56 No results found. Try searching for the name of a client or contact..." at bounding box center [745, 24] width 225 height 48
paste input "LETITIA WRIGHTS"
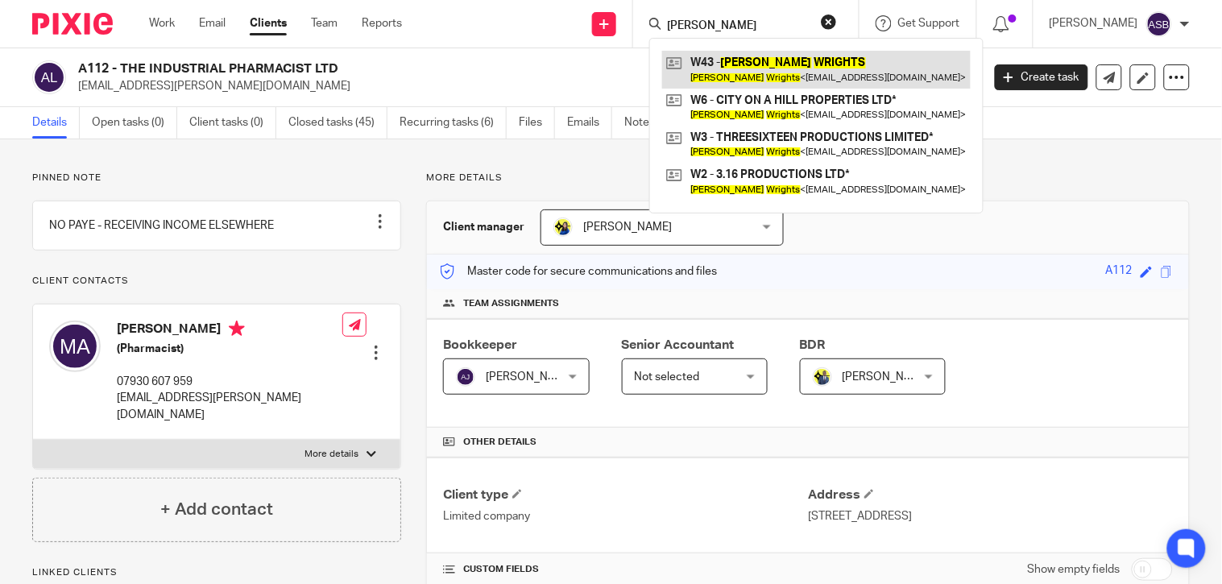
type input "LETITIA WRIGHTS"
click at [781, 70] on link at bounding box center [816, 69] width 308 height 37
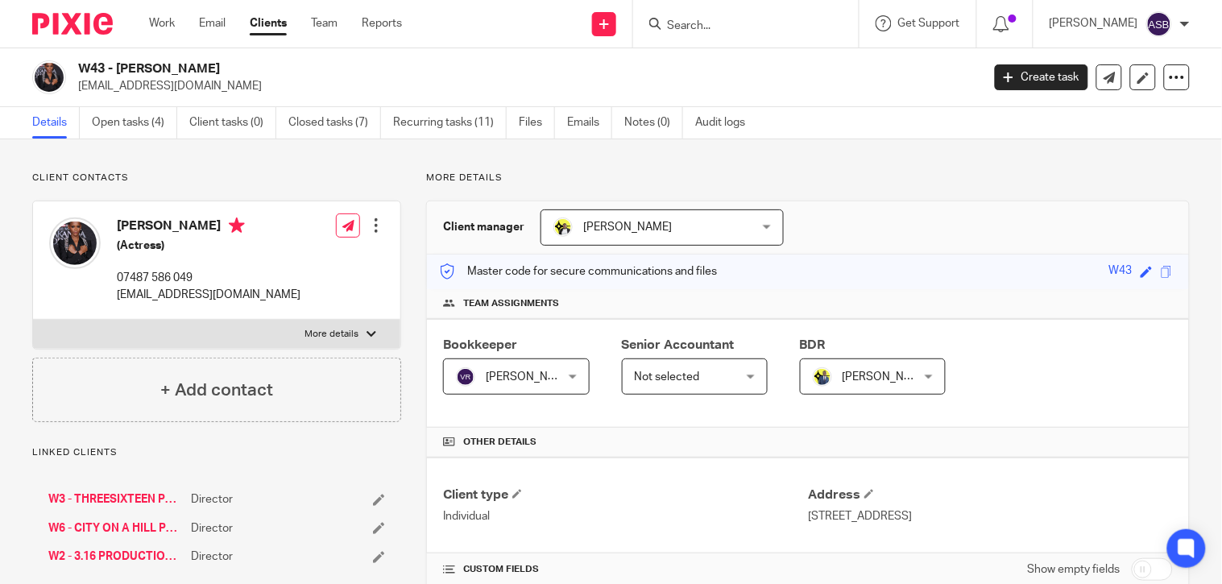
click at [713, 25] on input "Search" at bounding box center [737, 26] width 145 height 14
paste input "[PERSON_NAME]"
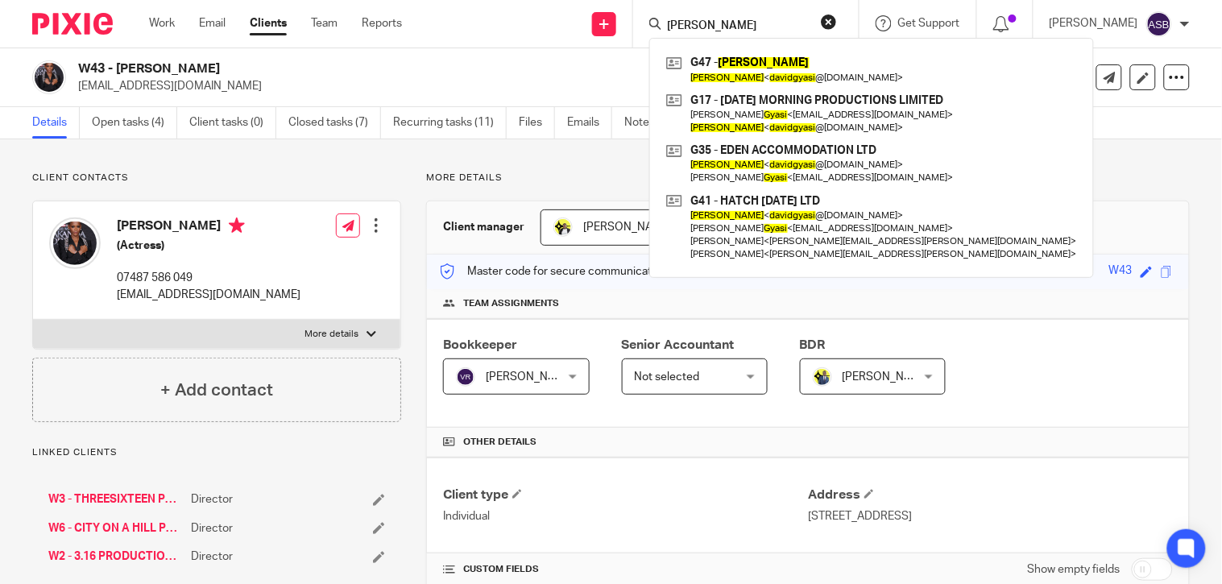
type input "[PERSON_NAME]"
drag, startPoint x: 738, startPoint y: 23, endPoint x: 612, endPoint y: 36, distance: 127.2
click at [609, 35] on div "Send new email Create task Add client Request signature DAVID GYASI G47 - DAVID…" at bounding box center [824, 24] width 796 height 48
paste input "MARTIN EDDU"
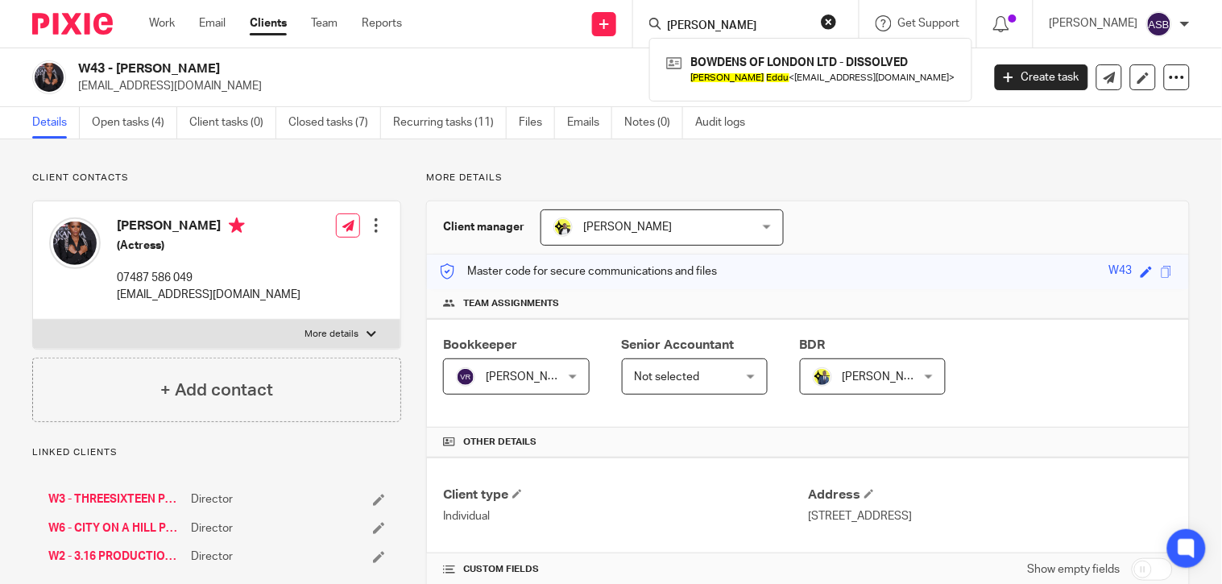
type input "MARTIN EDDU"
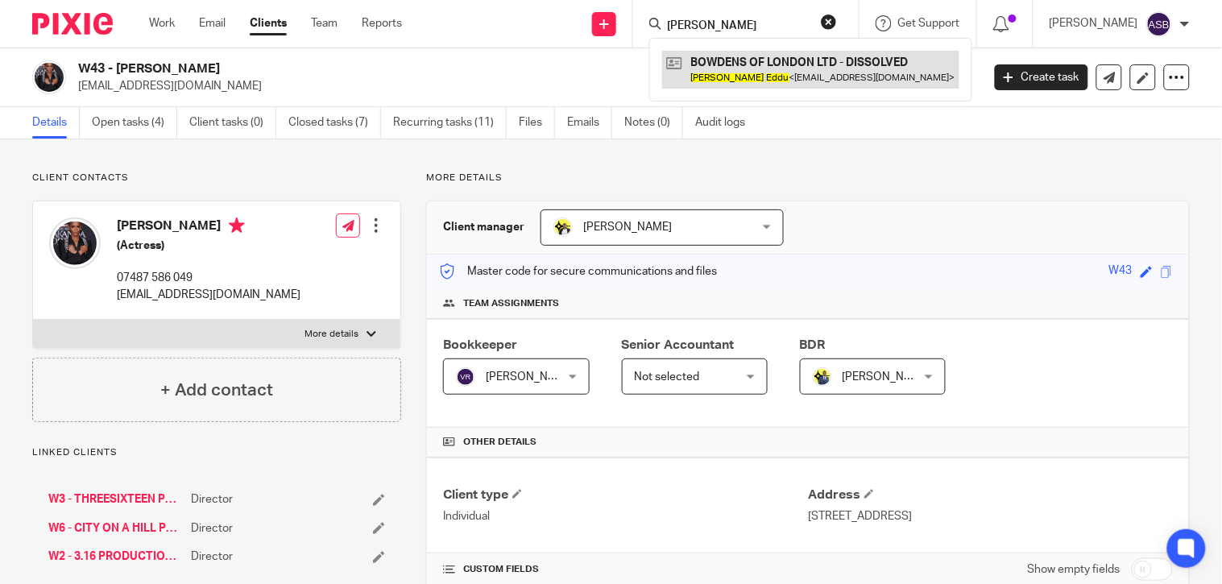
click at [731, 61] on link at bounding box center [810, 69] width 297 height 37
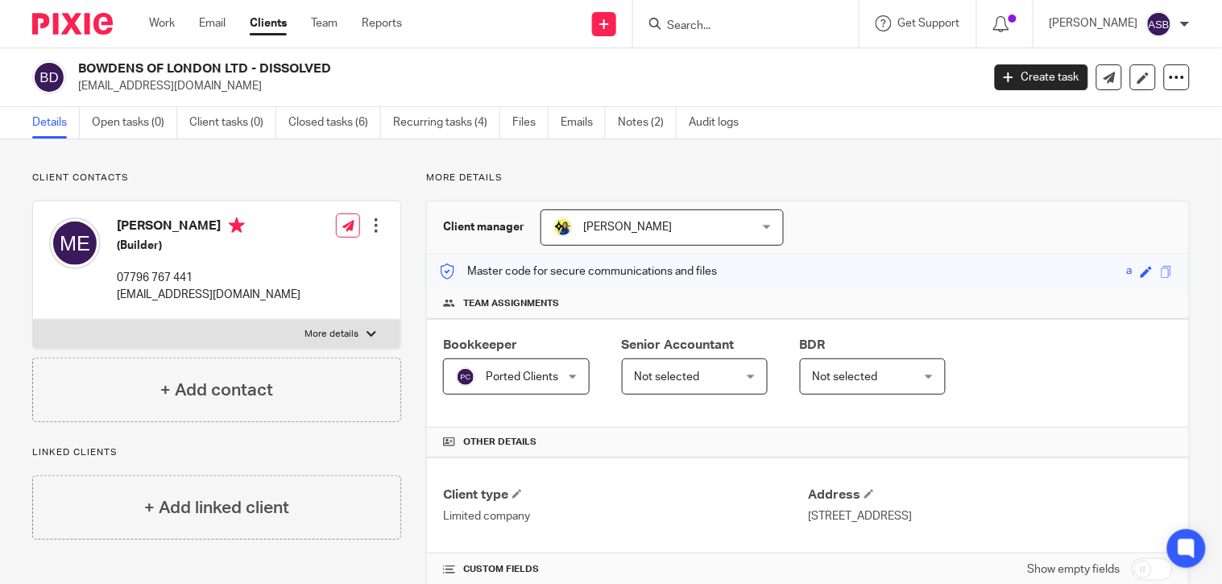
click at [670, 32] on input "Search" at bounding box center [737, 26] width 145 height 14
paste input "BOWDENS OF LONDON LTD"
type input "BOWDENS OF LONDON LTD"
click button "submit" at bounding box center [0, 0] width 0 height 0
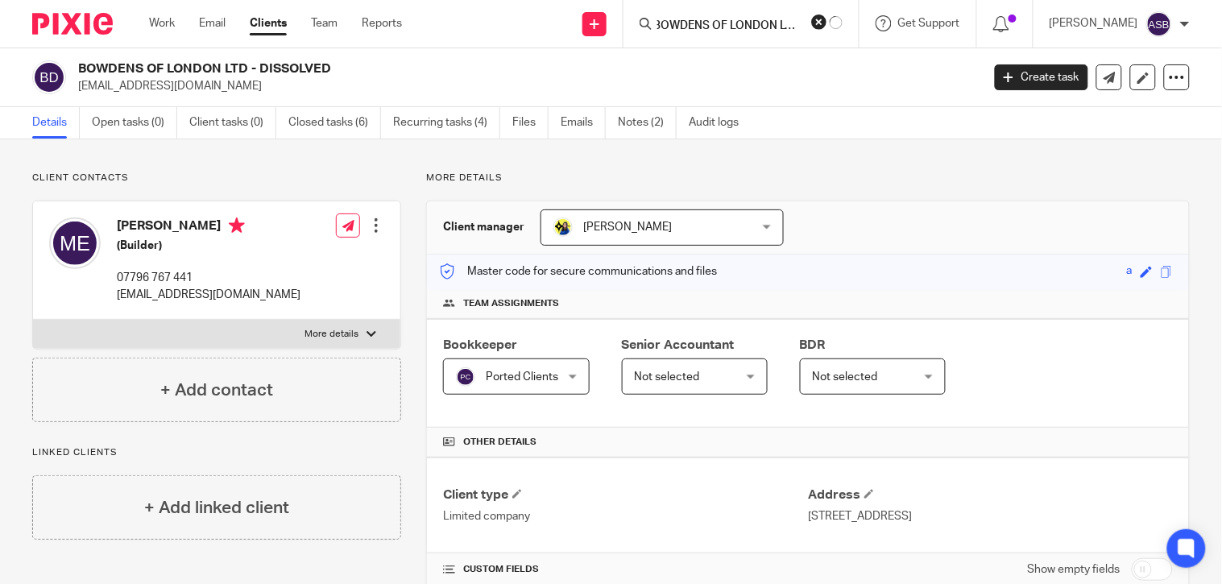
scroll to position [0, 0]
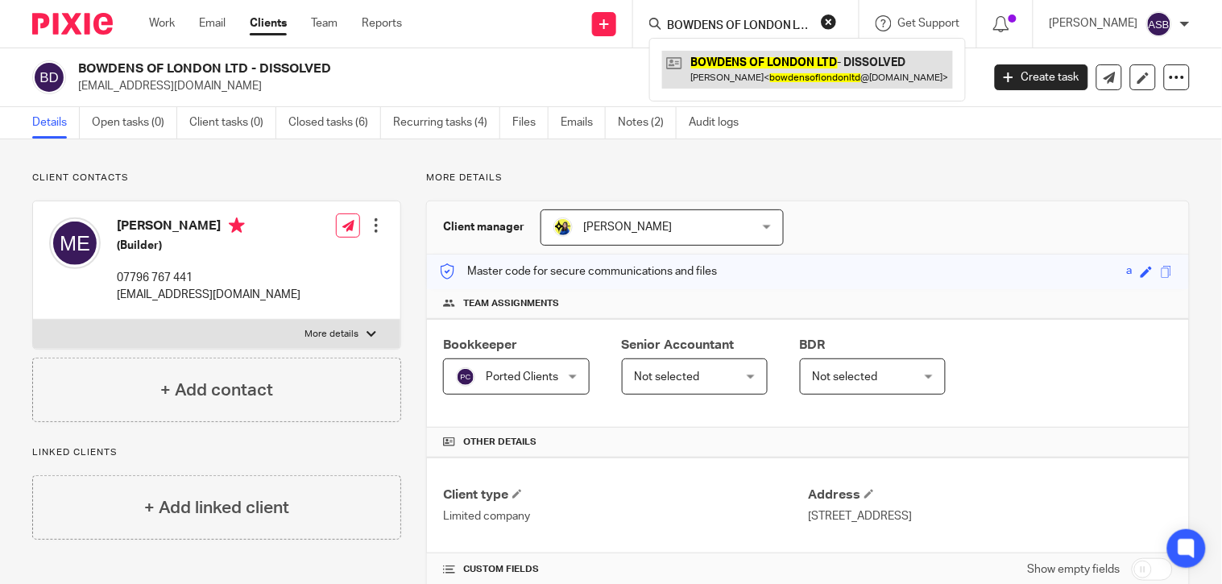
click at [819, 55] on link at bounding box center [807, 69] width 291 height 37
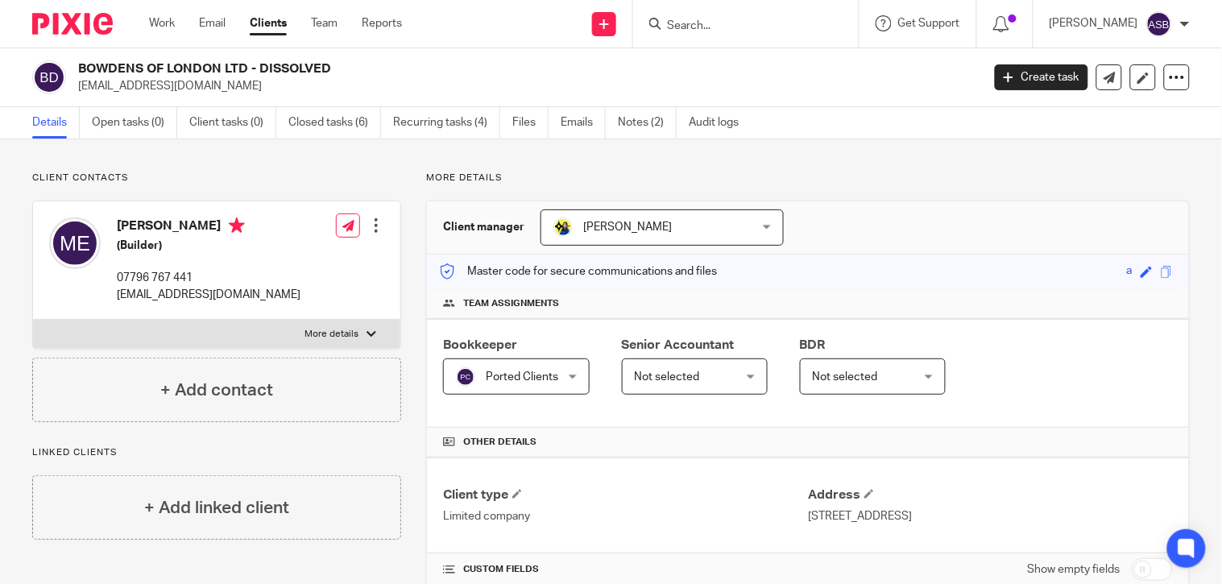
click at [683, 24] on input "Search" at bounding box center [737, 26] width 145 height 14
click at [669, 25] on input "Search" at bounding box center [737, 26] width 145 height 14
paste input "[EMAIL_ADDRESS][DOMAIN_NAME]"
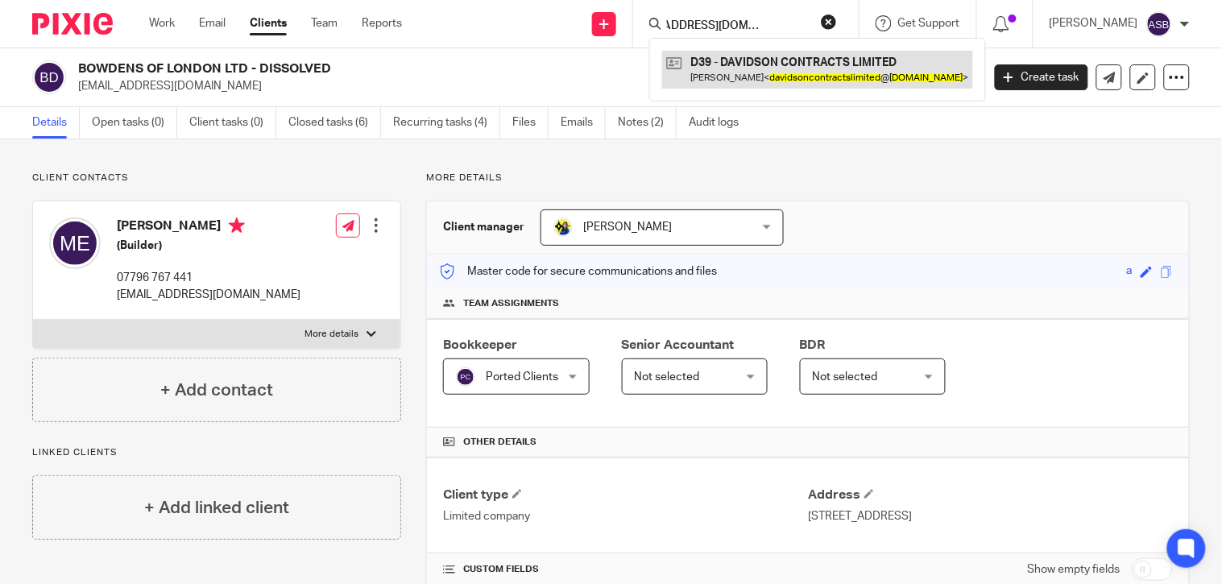
type input "[EMAIL_ADDRESS][DOMAIN_NAME]"
click at [800, 63] on link at bounding box center [817, 69] width 311 height 37
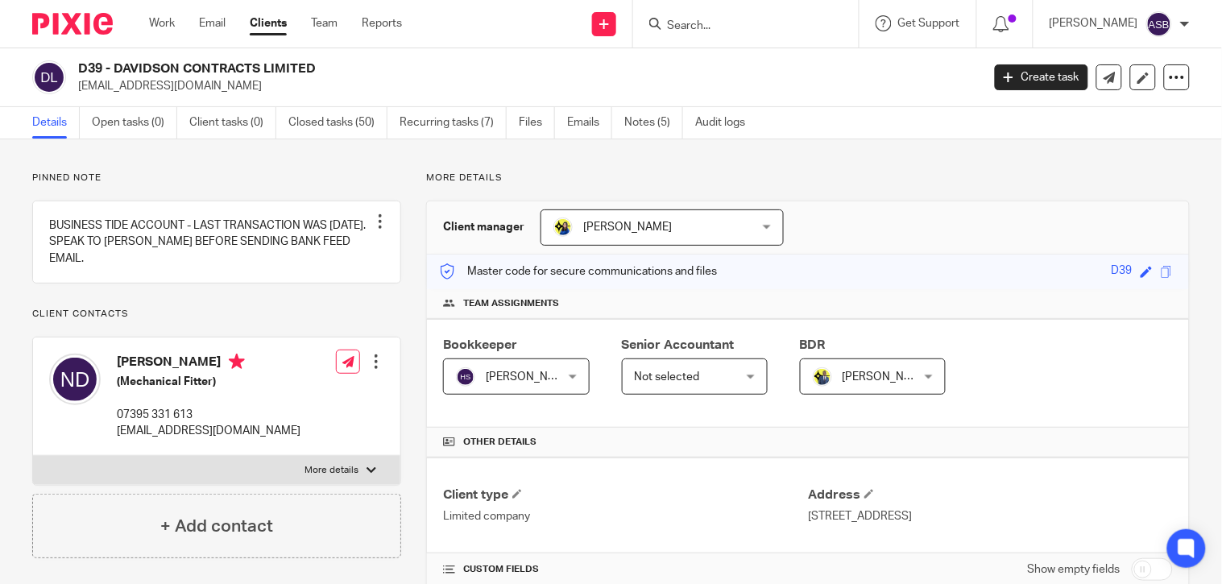
click at [259, 69] on h2 "D39 - DAVIDSON CONTRACTS LIMITED" at bounding box center [434, 68] width 713 height 17
